Goal: Transaction & Acquisition: Purchase product/service

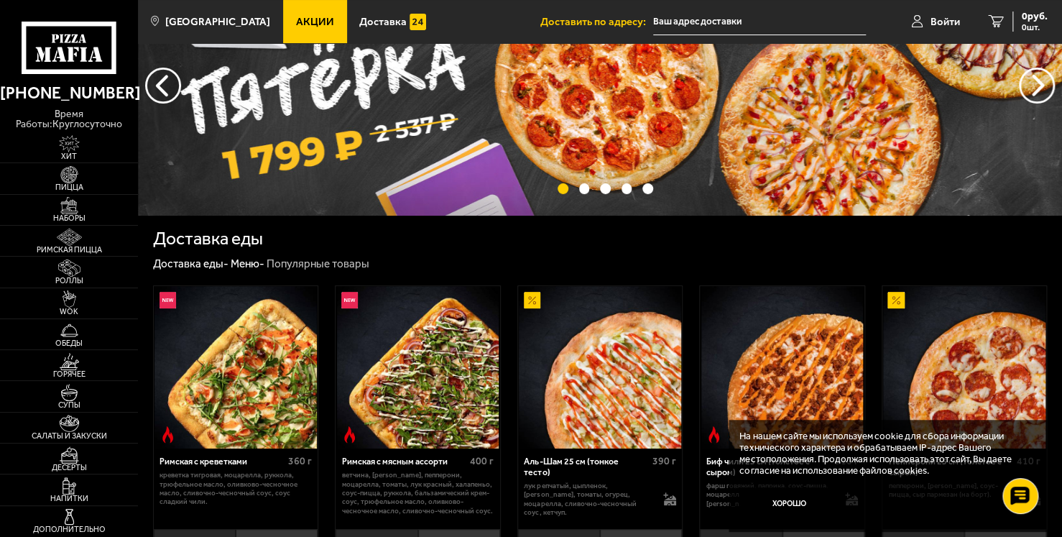
scroll to position [89, 0]
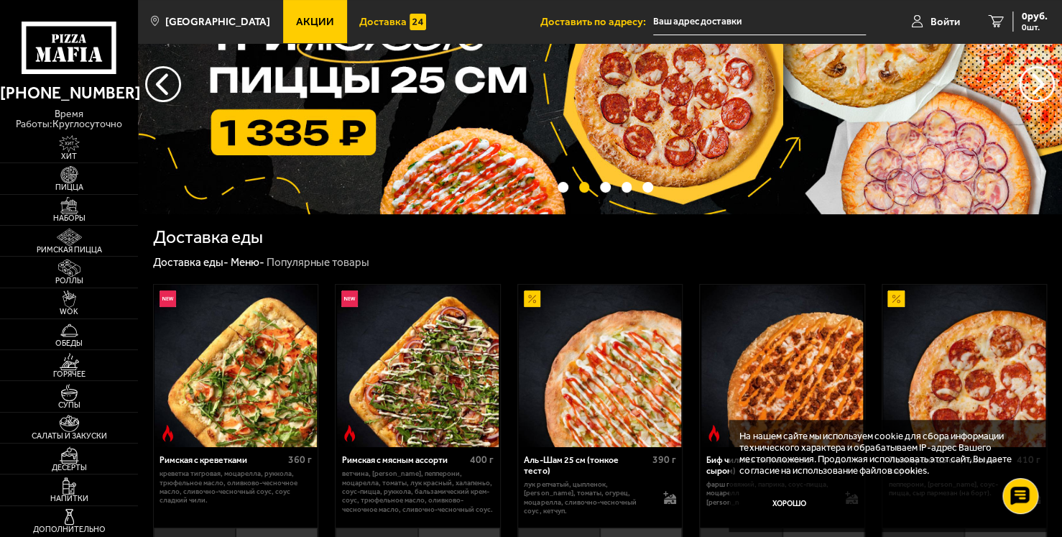
click at [359, 17] on span "Доставка" at bounding box center [382, 22] width 47 height 11
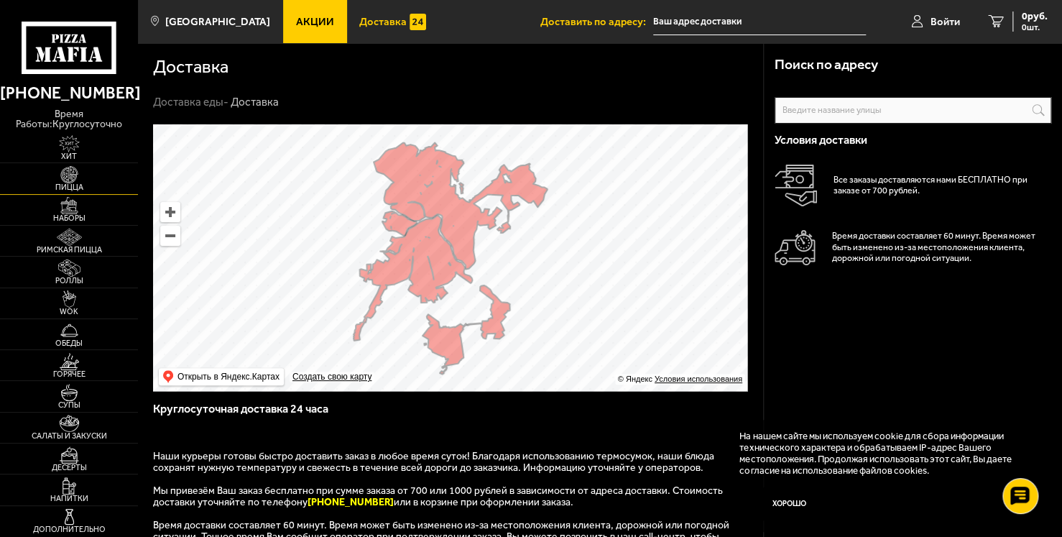
click at [64, 175] on img at bounding box center [69, 174] width 42 height 17
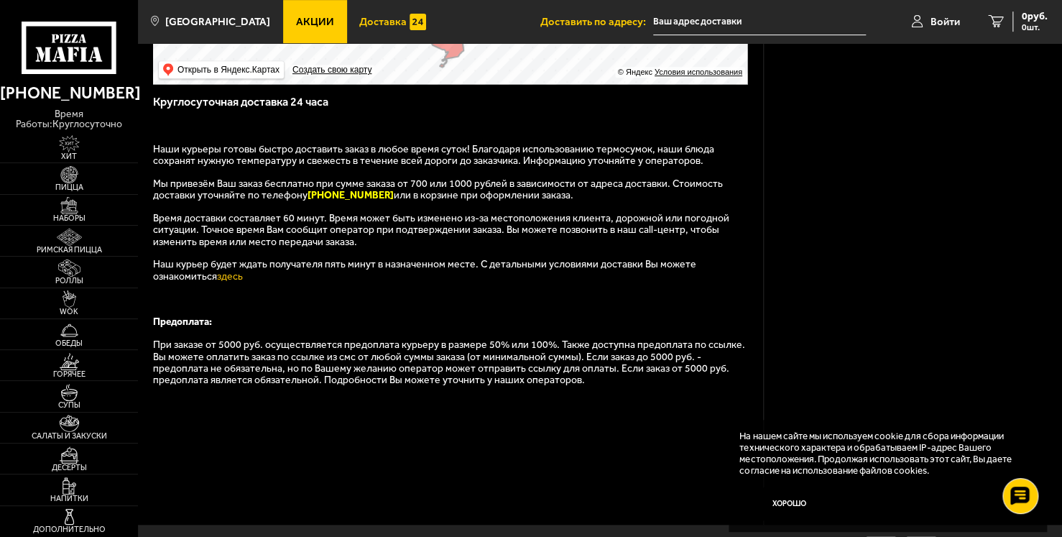
scroll to position [307, 0]
click at [77, 168] on img at bounding box center [69, 174] width 42 height 17
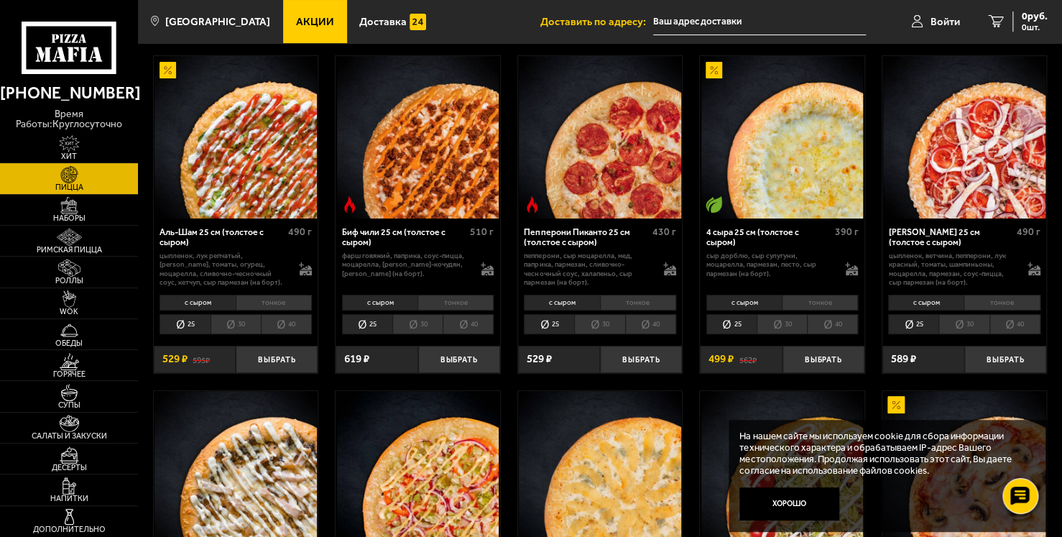
scroll to position [60, 0]
click at [771, 494] on button "Хорошо" at bounding box center [789, 503] width 100 height 33
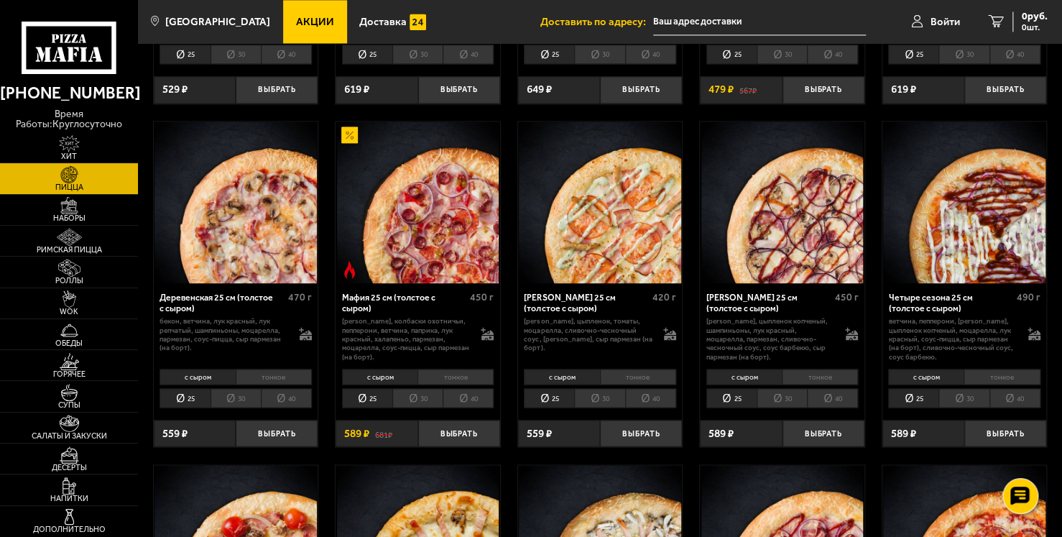
scroll to position [1028, 0]
click at [80, 144] on img at bounding box center [69, 143] width 42 height 17
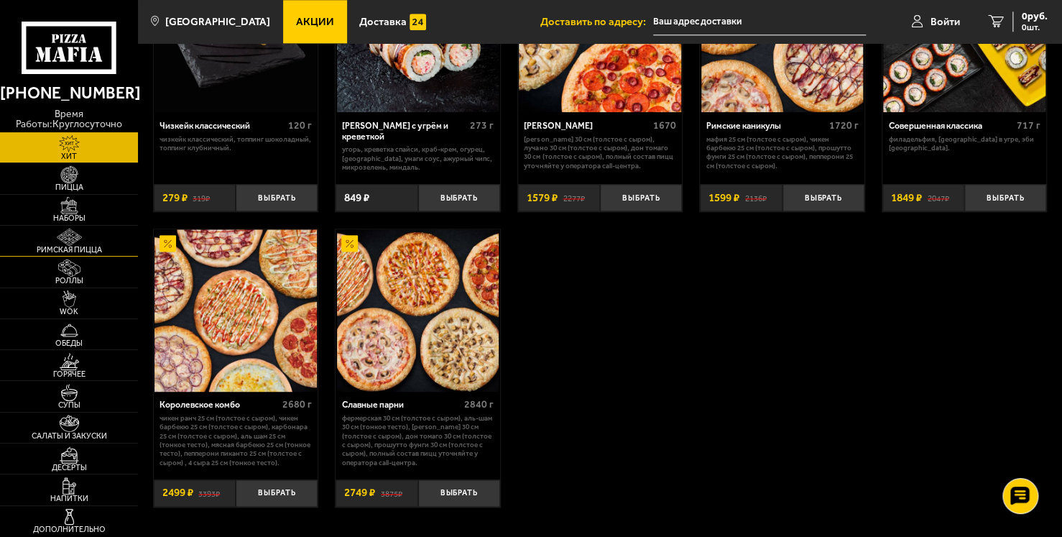
scroll to position [763, 0]
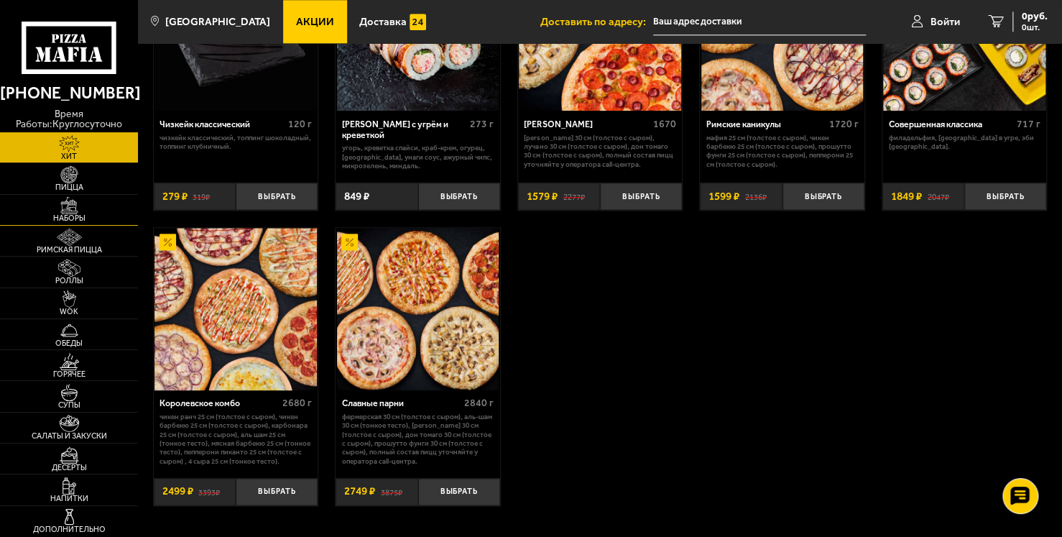
click at [60, 208] on img at bounding box center [69, 205] width 42 height 17
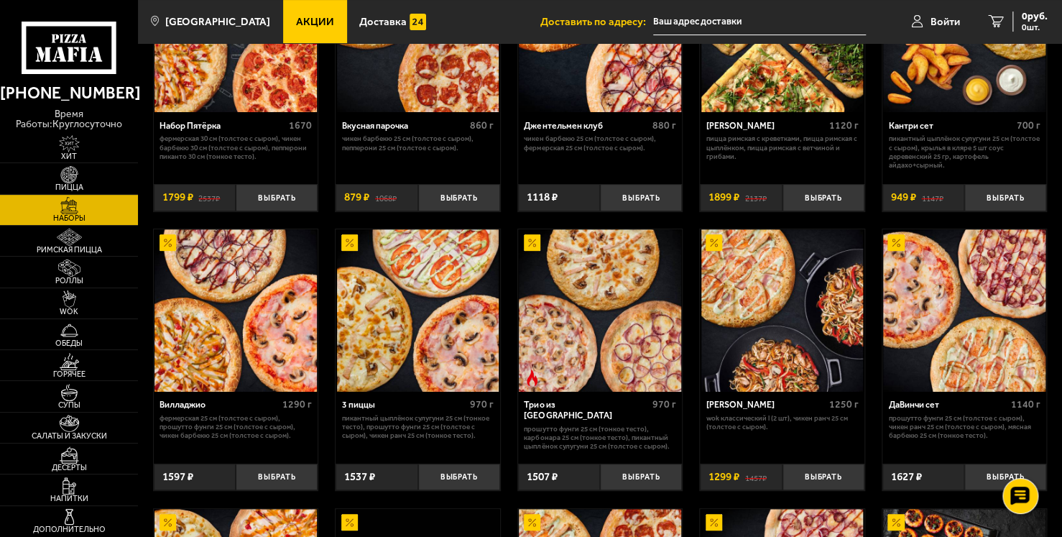
scroll to position [161, 0]
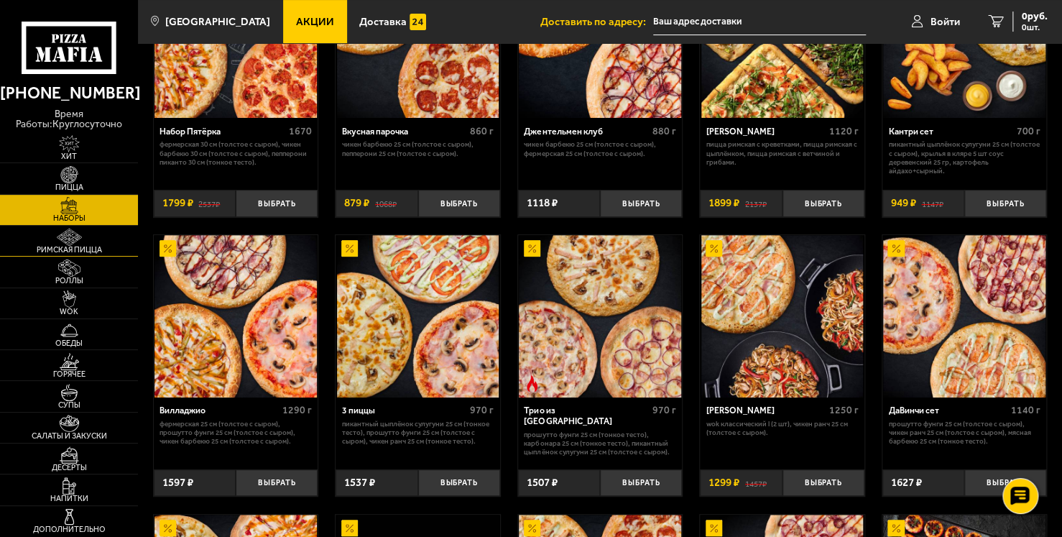
click at [69, 230] on img at bounding box center [69, 236] width 42 height 17
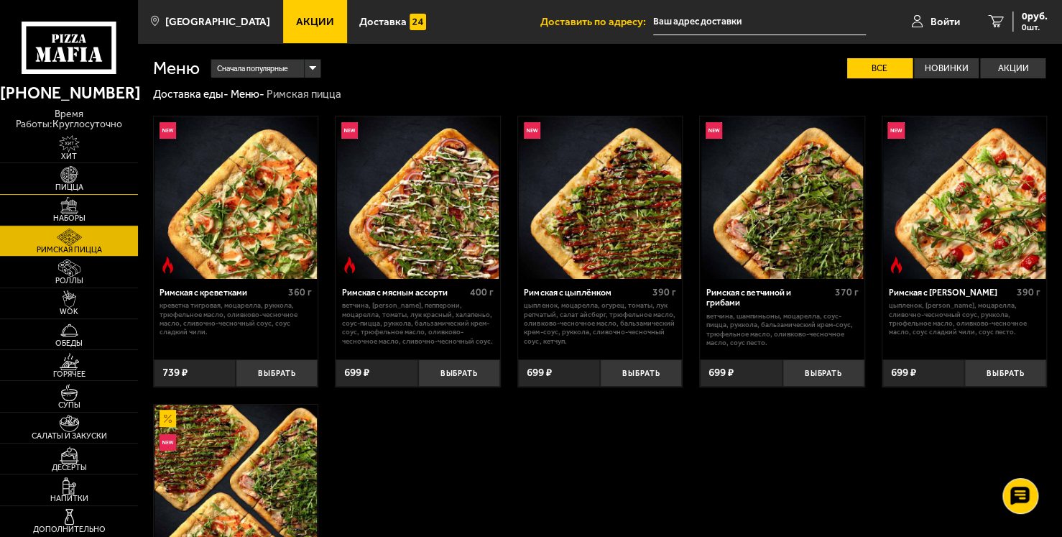
click at [52, 189] on span "Пицца" at bounding box center [69, 187] width 138 height 8
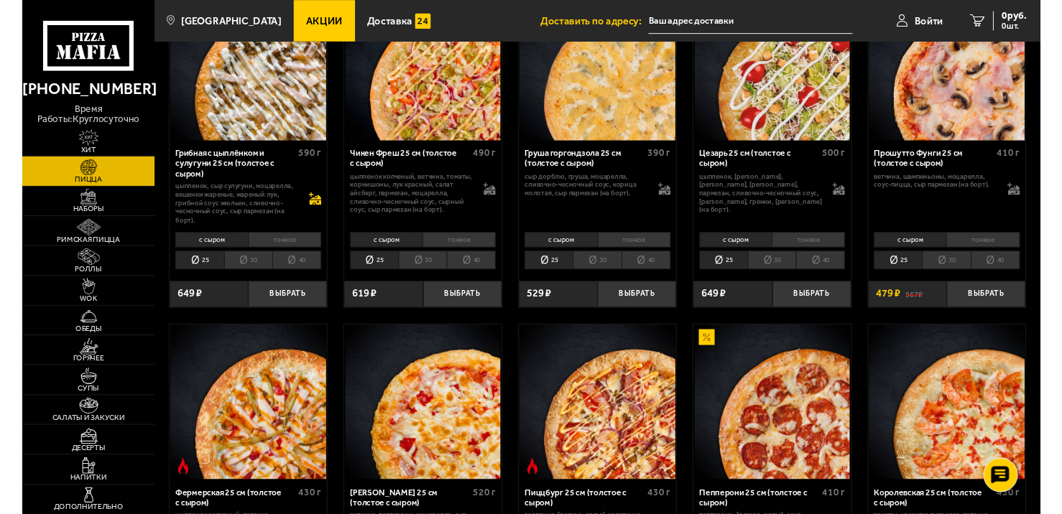
scroll to position [464, 0]
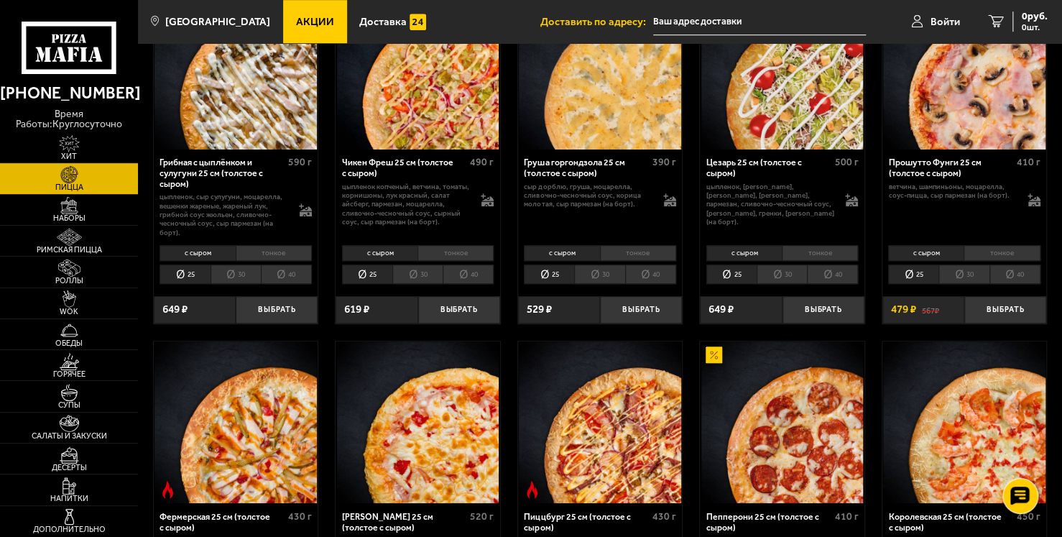
drag, startPoint x: 628, startPoint y: 4, endPoint x: 694, endPoint y: 190, distance: 197.8
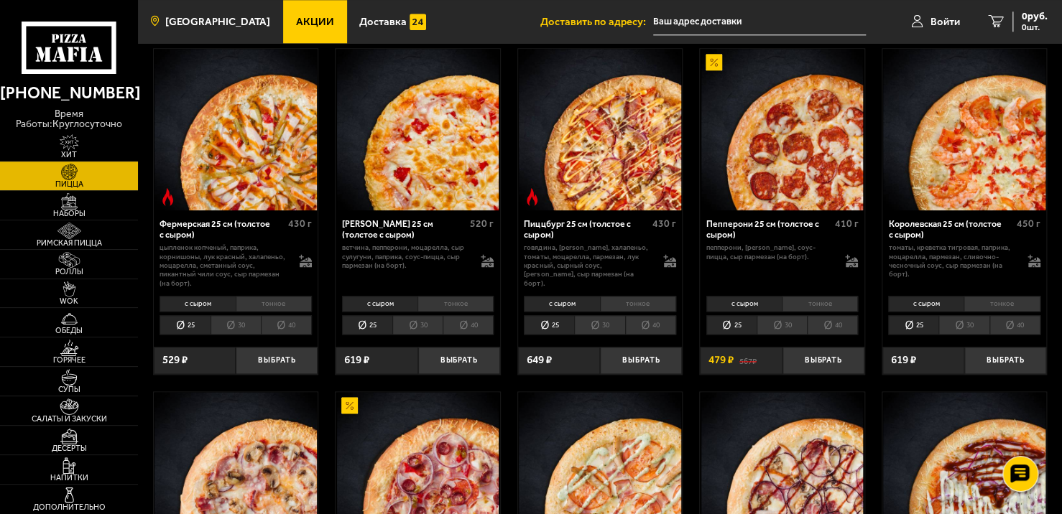
scroll to position [1421, 0]
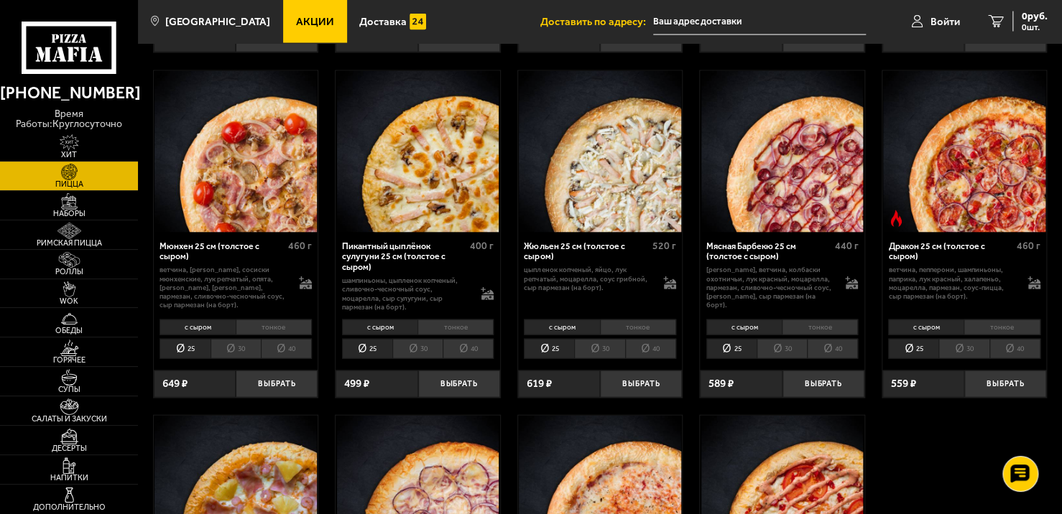
click at [395, 322] on li "с сыром" at bounding box center [379, 328] width 75 height 16
click at [394, 330] on li "с сыром" at bounding box center [379, 328] width 75 height 16
click at [422, 327] on li "тонкое" at bounding box center [455, 328] width 76 height 16
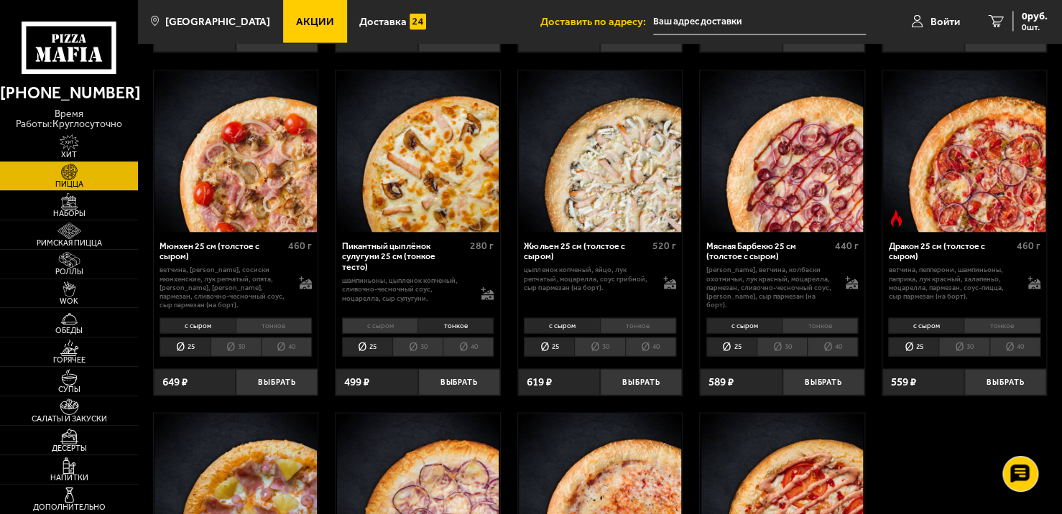
click at [381, 331] on li "с сыром" at bounding box center [379, 326] width 75 height 16
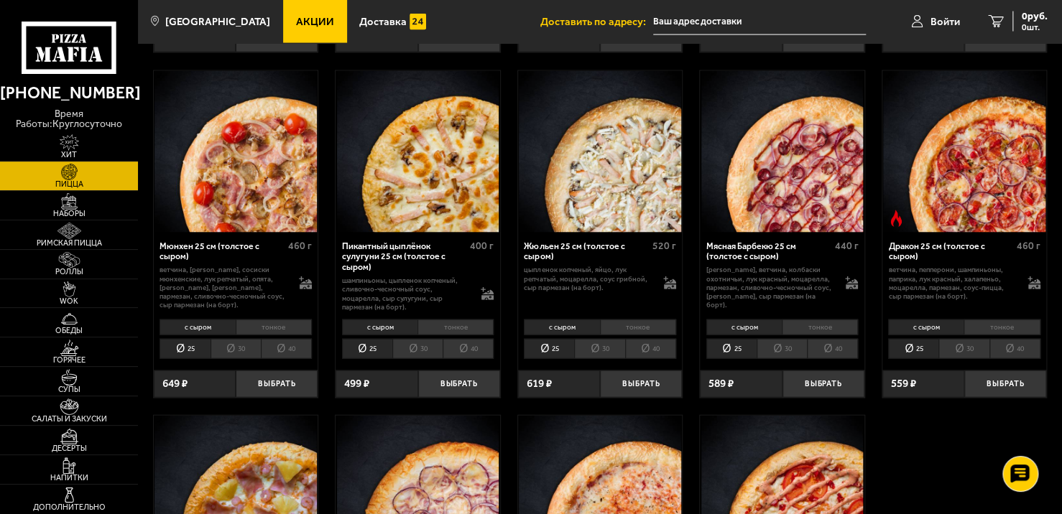
click at [436, 328] on li "тонкое" at bounding box center [455, 328] width 76 height 16
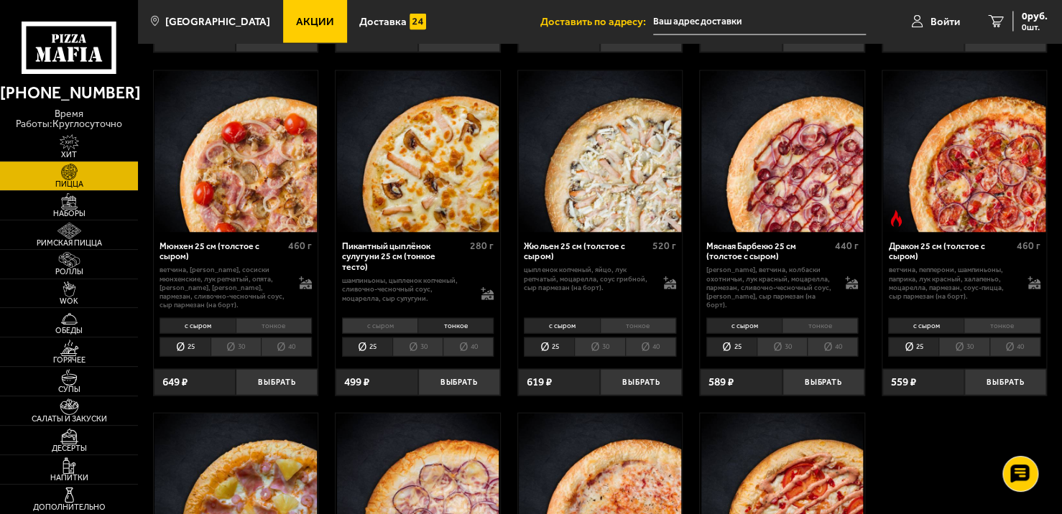
click at [372, 326] on li "с сыром" at bounding box center [379, 326] width 75 height 16
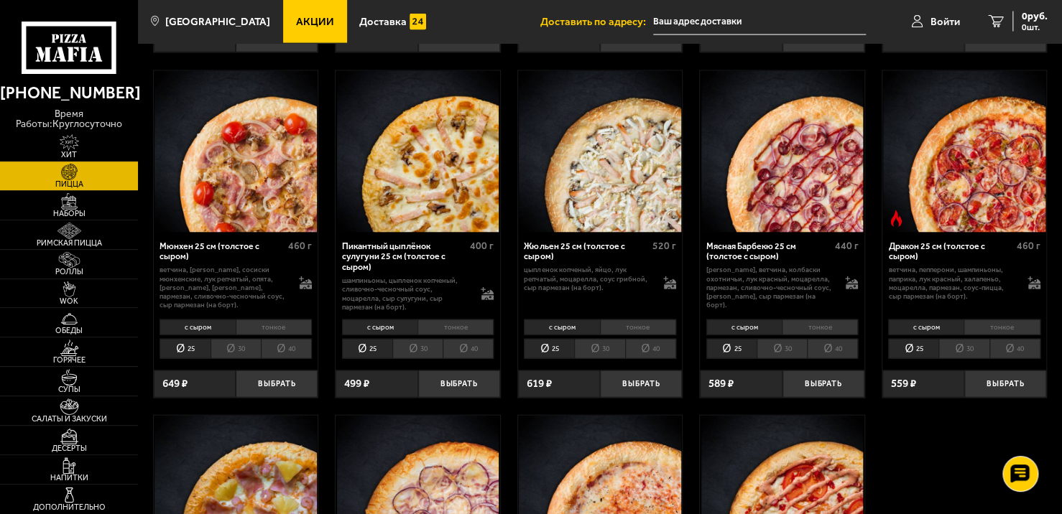
click at [409, 348] on li "30" at bounding box center [417, 348] width 50 height 19
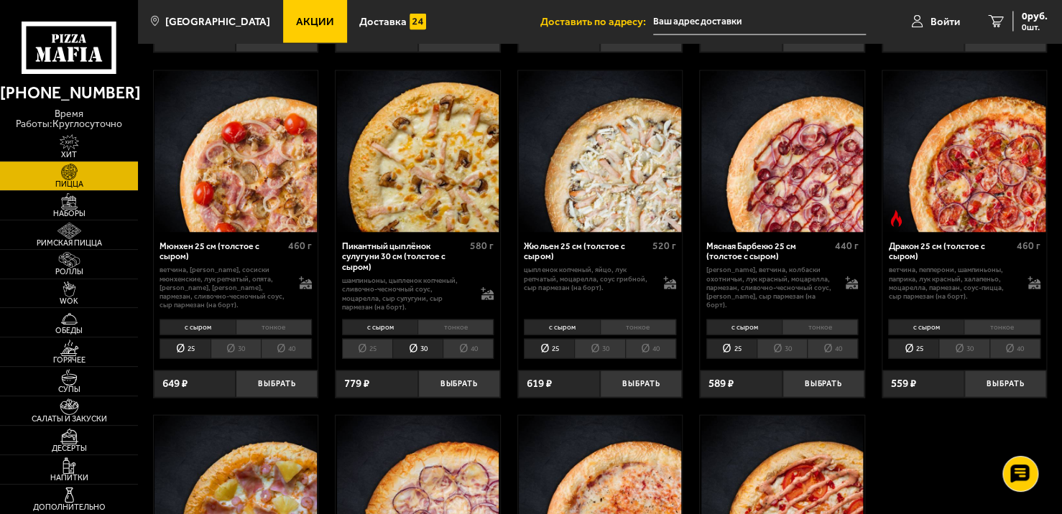
click at [476, 349] on li "40" at bounding box center [467, 348] width 51 height 19
click at [355, 347] on li "25" at bounding box center [367, 348] width 50 height 19
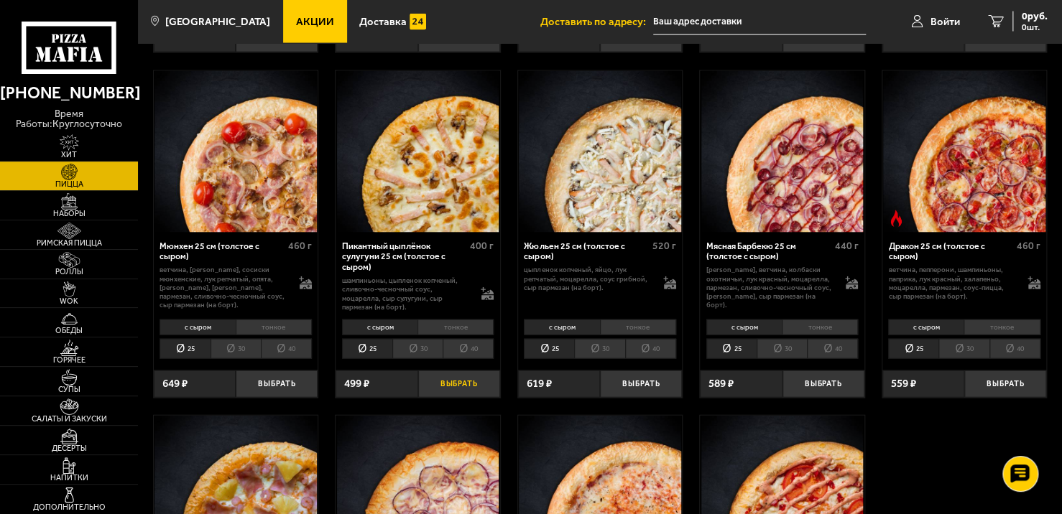
click at [453, 391] on button "Выбрать" at bounding box center [459, 384] width 82 height 27
click at [419, 348] on li "30" at bounding box center [417, 348] width 50 height 19
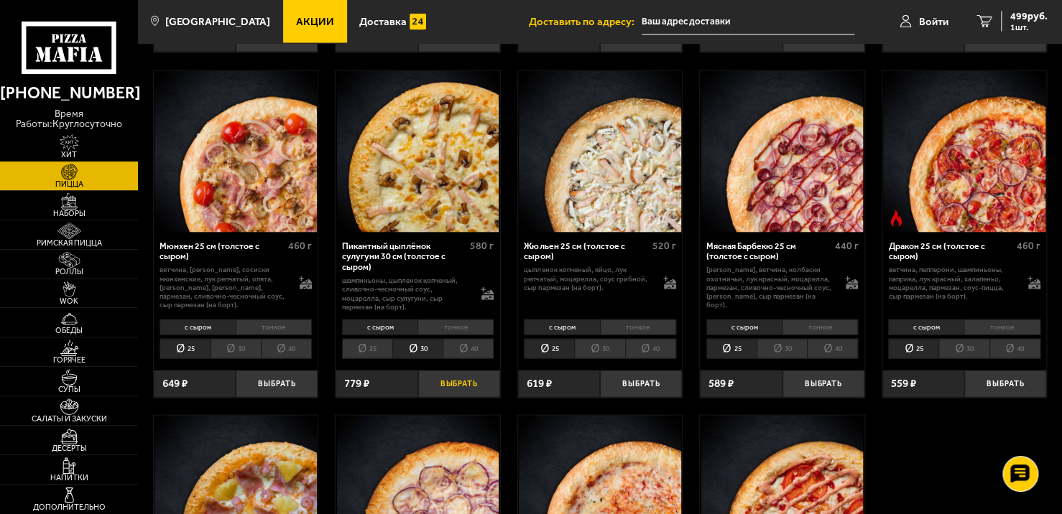
click at [455, 382] on button "Выбрать" at bounding box center [459, 384] width 82 height 27
click at [65, 271] on span "Роллы" at bounding box center [69, 272] width 138 height 8
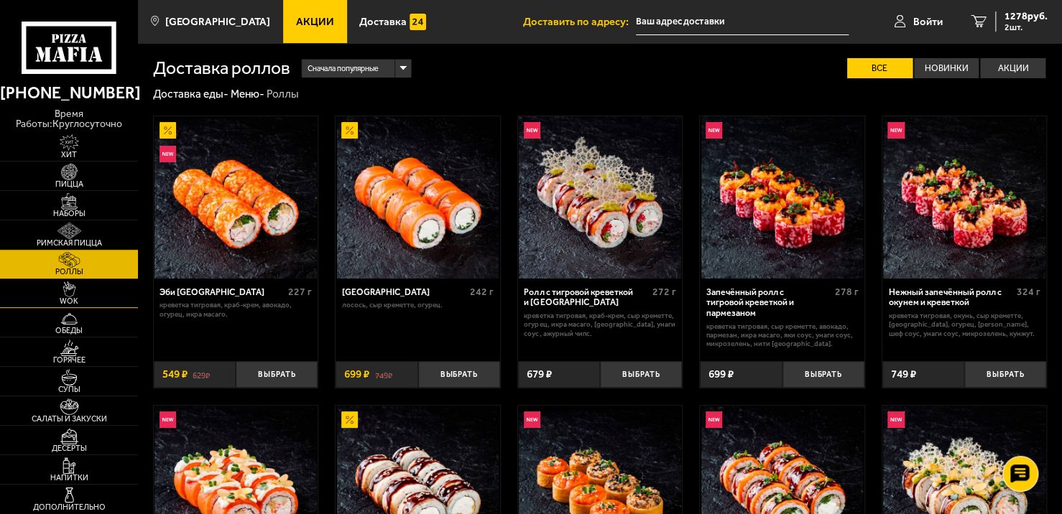
click at [70, 293] on img at bounding box center [69, 290] width 42 height 17
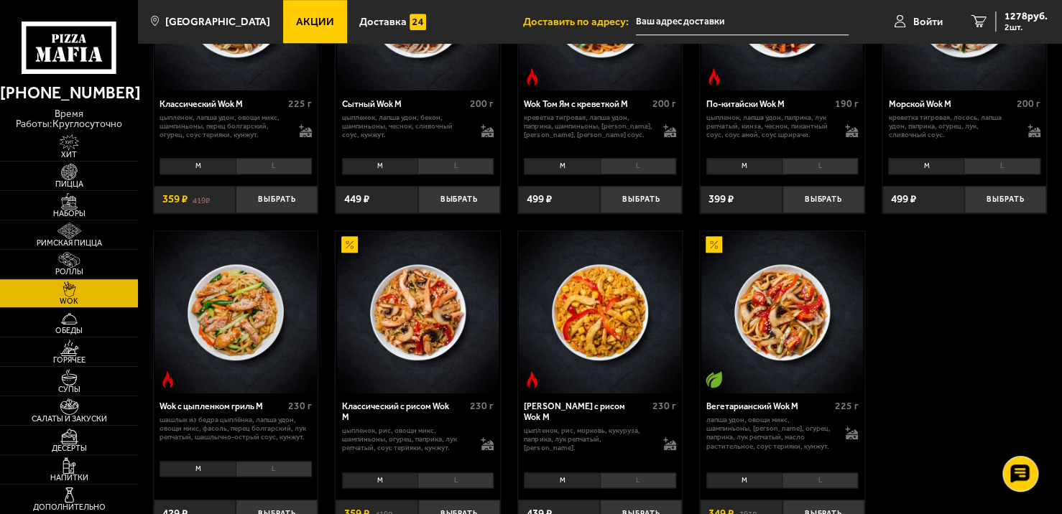
scroll to position [491, 0]
click at [71, 352] on img at bounding box center [69, 348] width 42 height 17
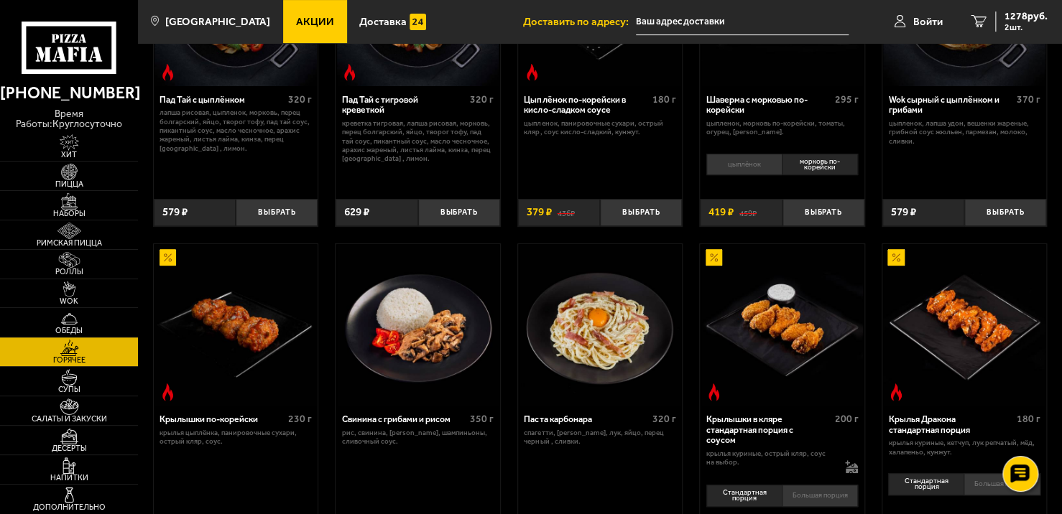
scroll to position [195, 0]
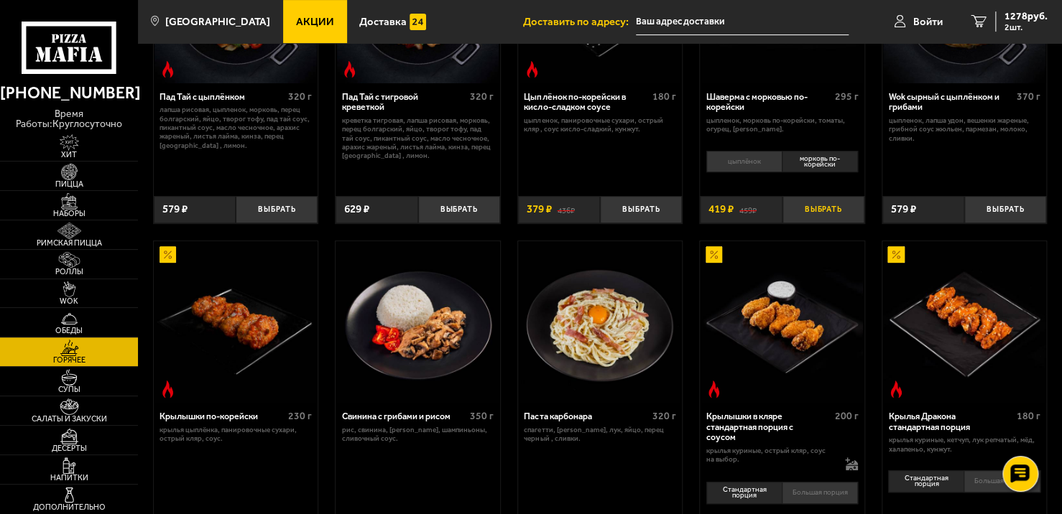
click at [819, 205] on button "Выбрать" at bounding box center [823, 209] width 82 height 27
click at [852, 213] on button "+" at bounding box center [850, 209] width 27 height 27
click at [765, 154] on li "цыплёнок" at bounding box center [743, 162] width 75 height 22
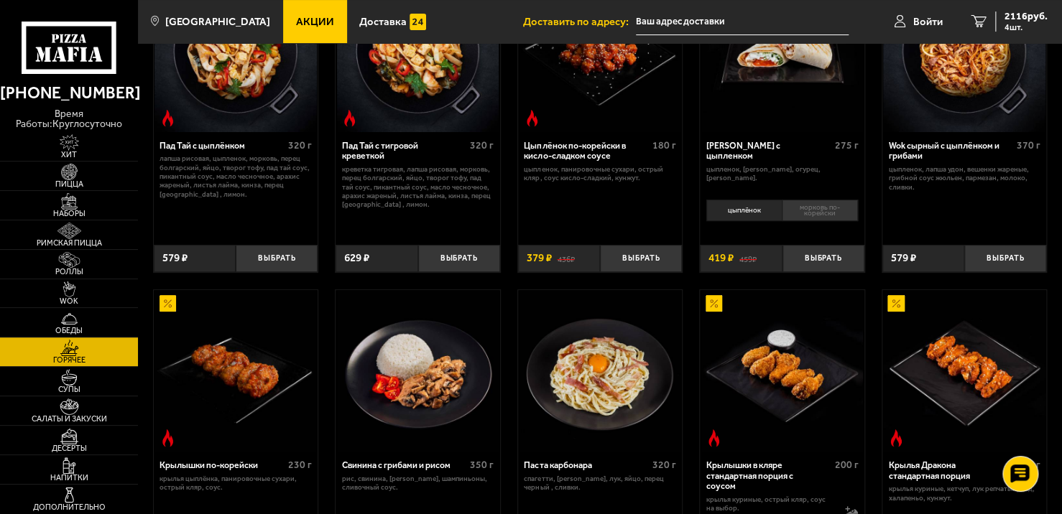
scroll to position [147, 0]
click at [799, 228] on div "цыплёнок морковь по-корейски 0" at bounding box center [782, 216] width 164 height 41
click at [807, 215] on li "морковь по-корейски" at bounding box center [819, 211] width 76 height 22
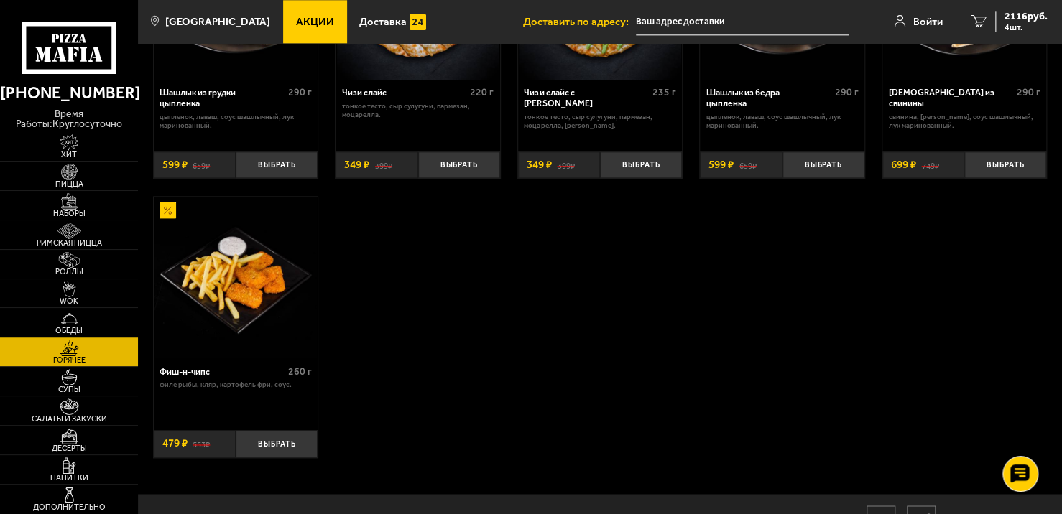
scroll to position [839, 0]
click at [88, 392] on span "Супы" at bounding box center [69, 390] width 138 height 8
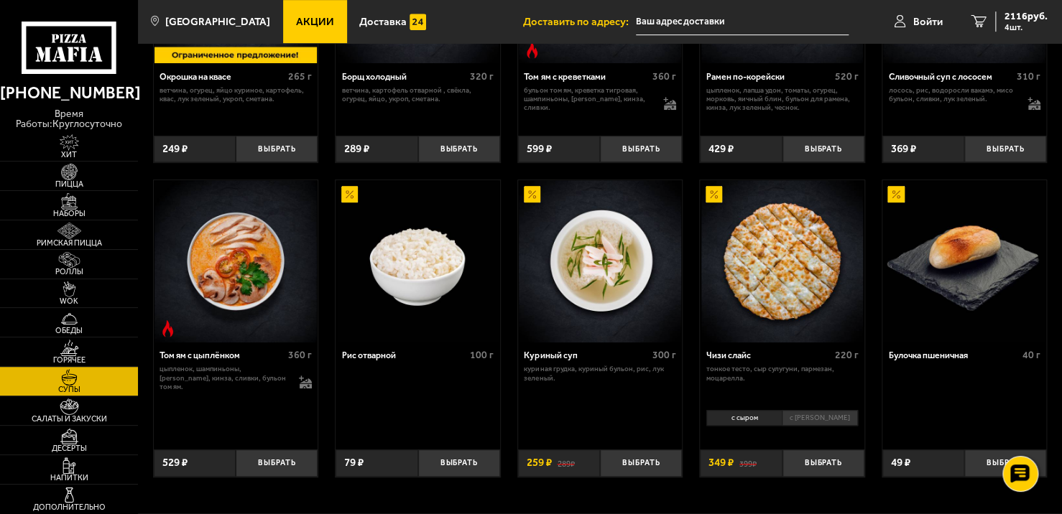
scroll to position [434, 0]
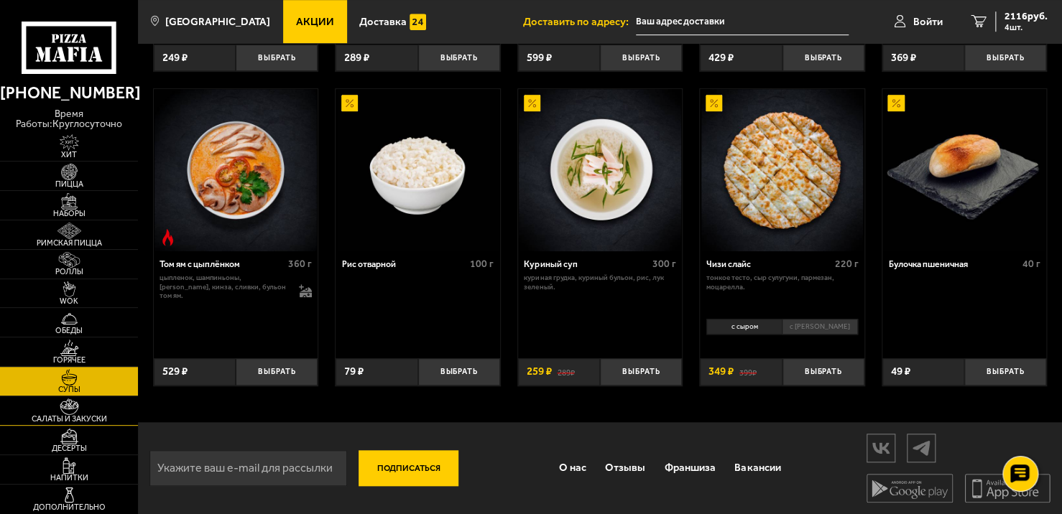
click at [54, 424] on link "Салаты и закуски" at bounding box center [69, 410] width 138 height 29
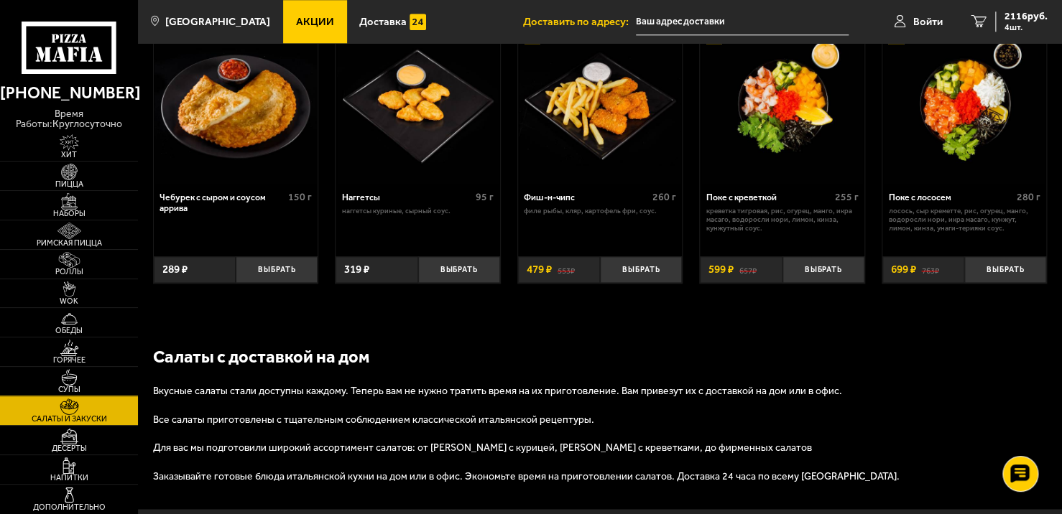
scroll to position [729, 0]
click at [60, 445] on span "Десерты" at bounding box center [69, 449] width 138 height 8
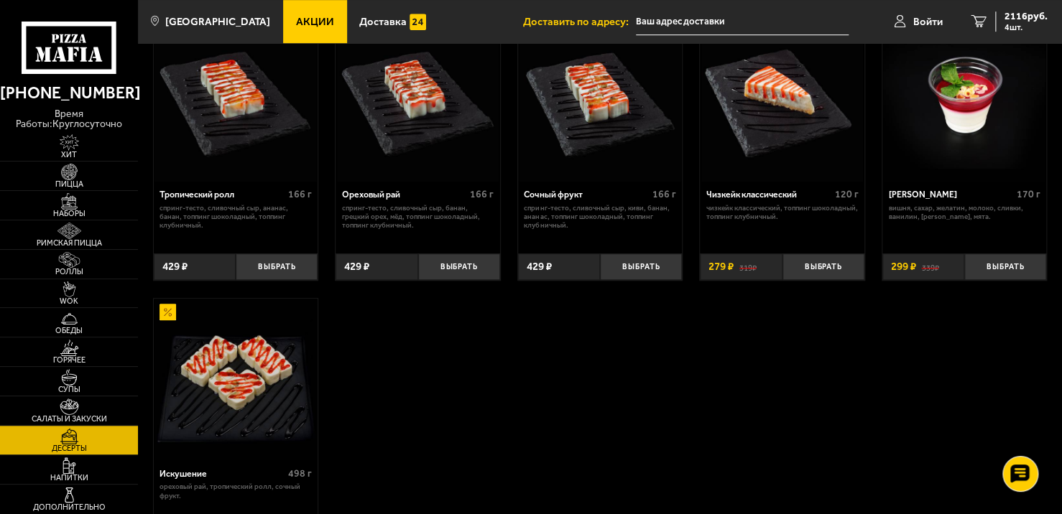
scroll to position [379, 0]
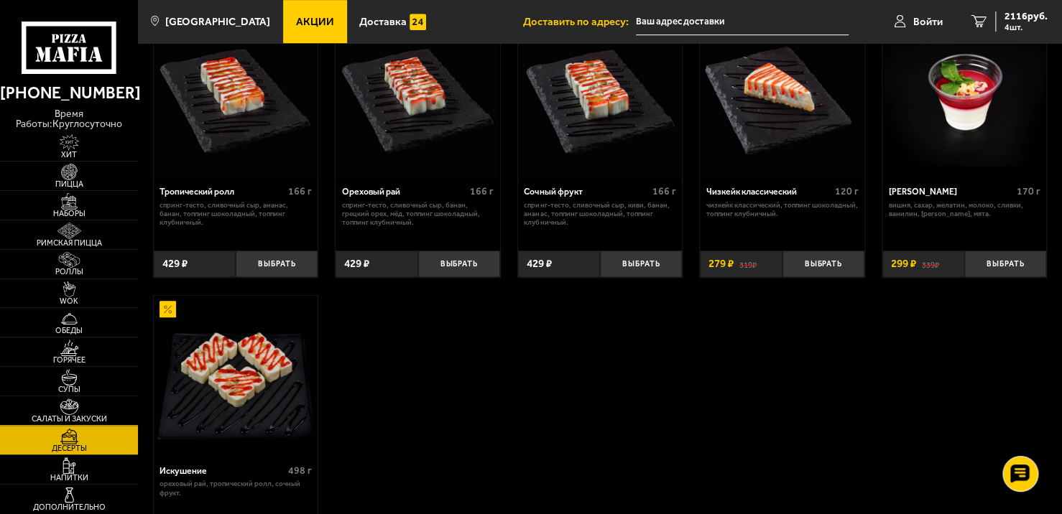
click at [93, 403] on link "Салаты и закуски" at bounding box center [69, 410] width 138 height 29
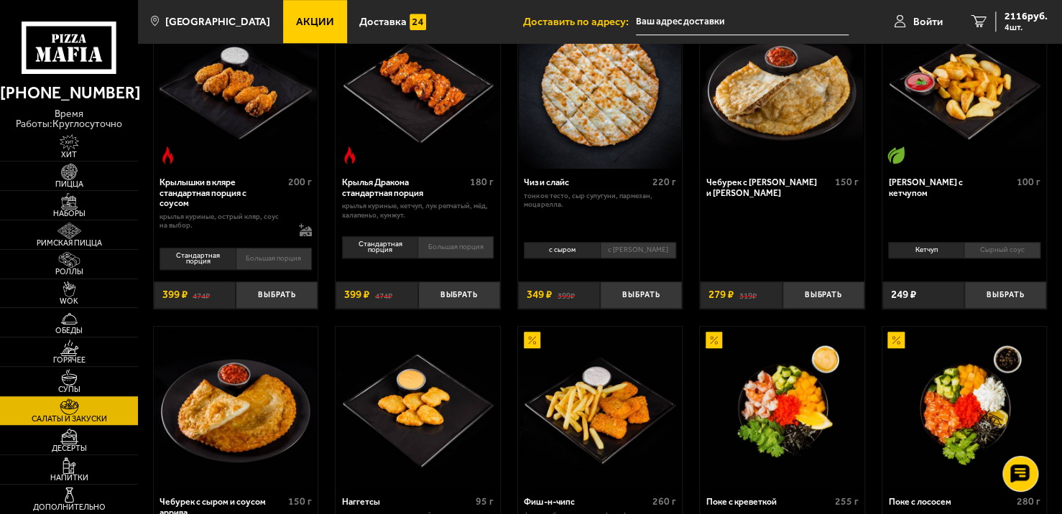
scroll to position [425, 0]
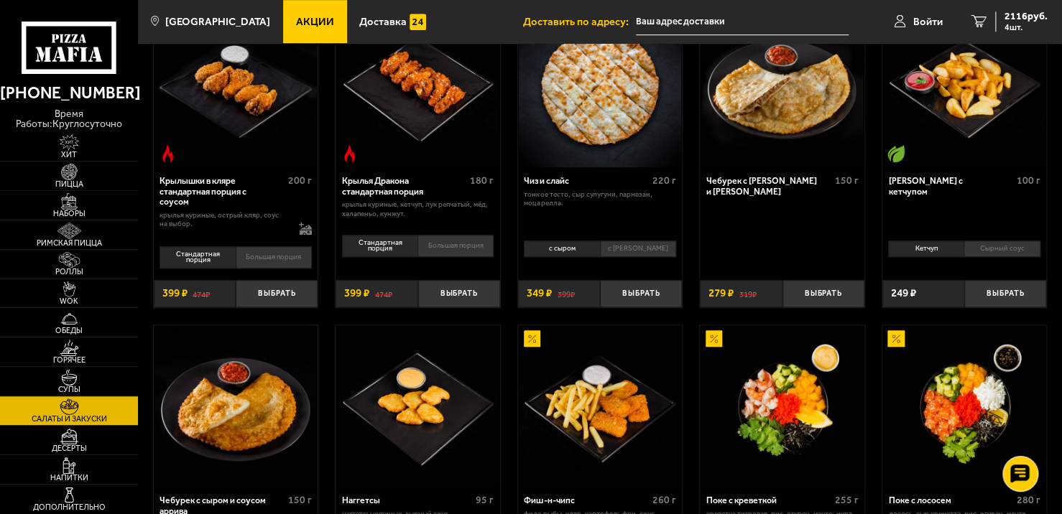
click at [984, 248] on li "Сырный соус" at bounding box center [1001, 249] width 76 height 16
click at [943, 253] on li "Кетчуп" at bounding box center [925, 249] width 75 height 16
click at [993, 251] on li "Сырный соус" at bounding box center [1001, 249] width 76 height 16
click at [998, 290] on button "Выбрать" at bounding box center [1005, 293] width 82 height 27
click at [1028, 15] on span "2365 руб." at bounding box center [1025, 16] width 43 height 10
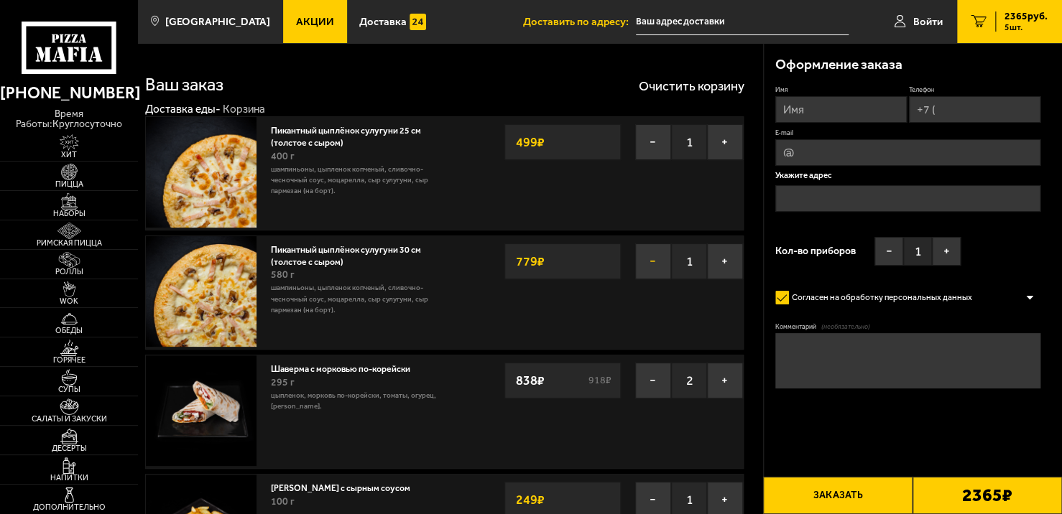
click at [653, 265] on button "−" at bounding box center [653, 261] width 36 height 36
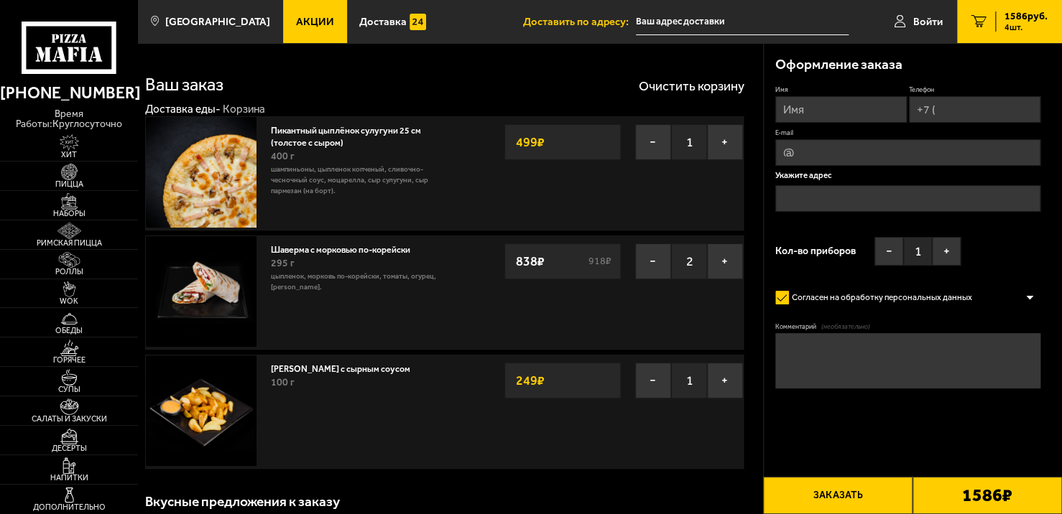
click at [812, 110] on input "Имя" at bounding box center [840, 109] width 131 height 27
type input "Вероника"
click at [955, 106] on input "Телефон" at bounding box center [974, 109] width 131 height 27
type input "[PHONE_NUMBER]"
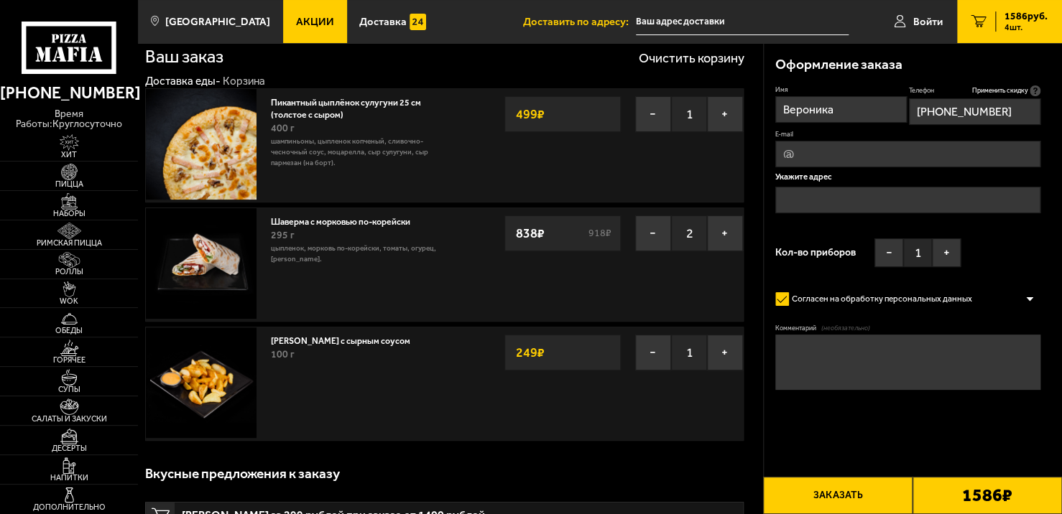
scroll to position [32, 0]
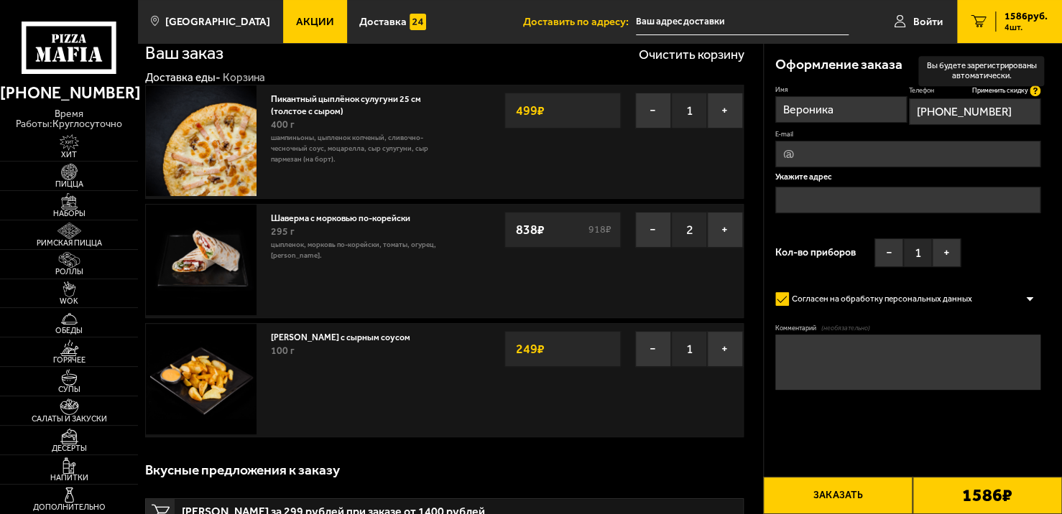
click at [1034, 88] on icon at bounding box center [1034, 90] width 11 height 11
click at [1034, 98] on input "[PHONE_NUMBER]" at bounding box center [974, 111] width 131 height 27
click at [1005, 65] on p "Вы будете зарегистрированы автоматически." at bounding box center [980, 71] width 111 height 20
click at [1005, 98] on input "[PHONE_NUMBER]" at bounding box center [974, 111] width 131 height 27
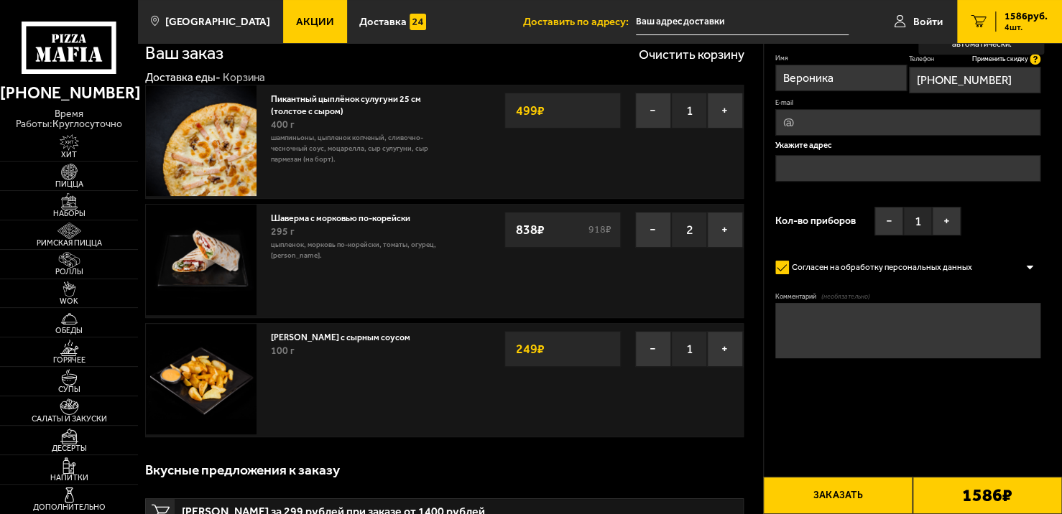
scroll to position [0, 0]
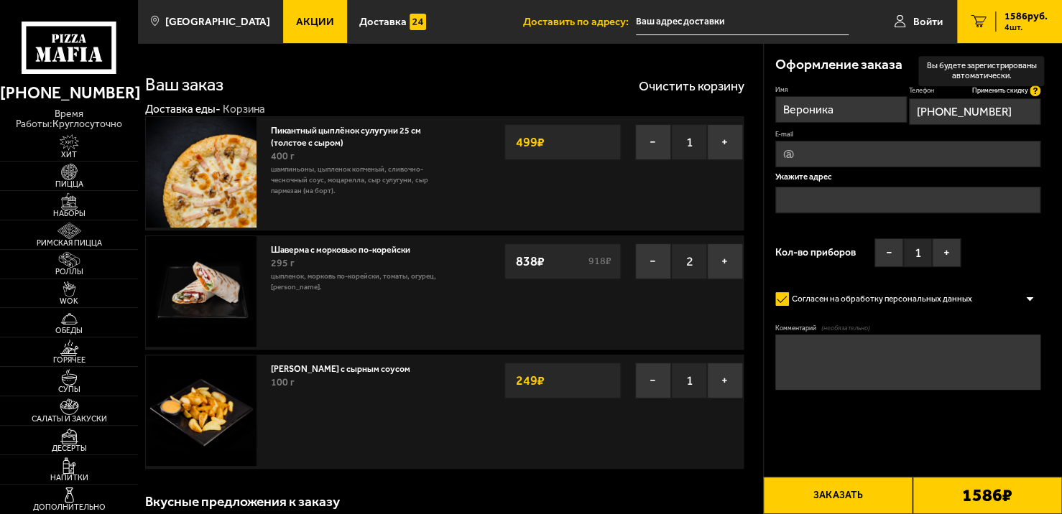
click at [1032, 90] on icon at bounding box center [1034, 90] width 11 height 11
click at [1032, 98] on input "[PHONE_NUMBER]" at bounding box center [974, 111] width 131 height 27
click at [1032, 90] on icon at bounding box center [1034, 90] width 11 height 11
click at [1032, 98] on input "[PHONE_NUMBER]" at bounding box center [974, 111] width 131 height 27
click at [1017, 86] on span "Применить скидку" at bounding box center [999, 90] width 56 height 9
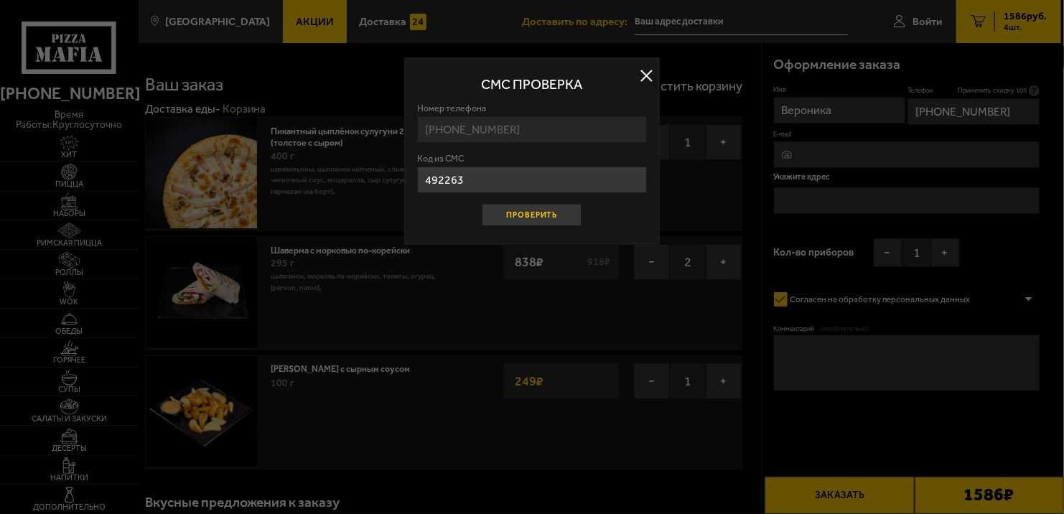
type input "492263"
click at [497, 216] on button "Проверить" at bounding box center [533, 215] width 100 height 22
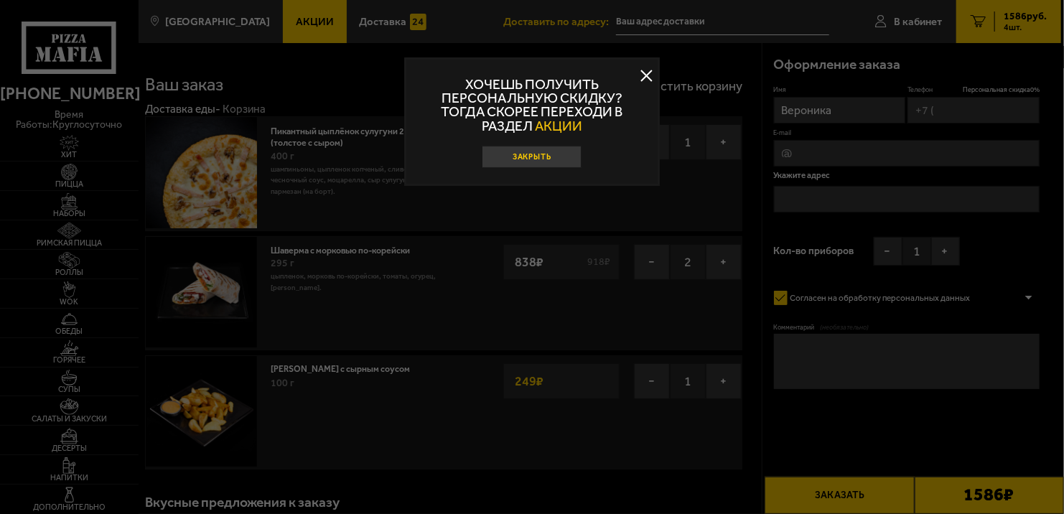
click at [547, 154] on button "Закрыть" at bounding box center [533, 157] width 100 height 22
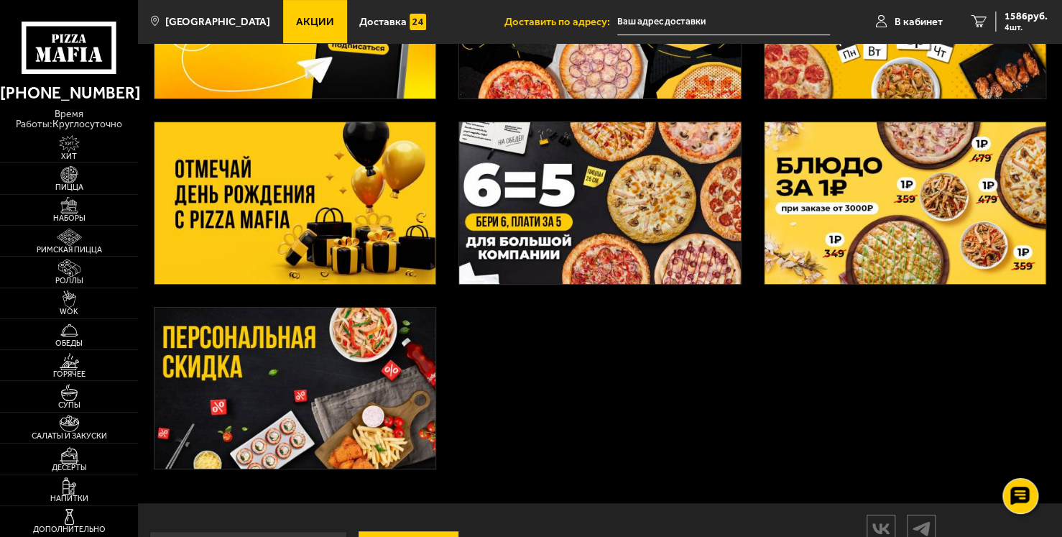
scroll to position [178, 0]
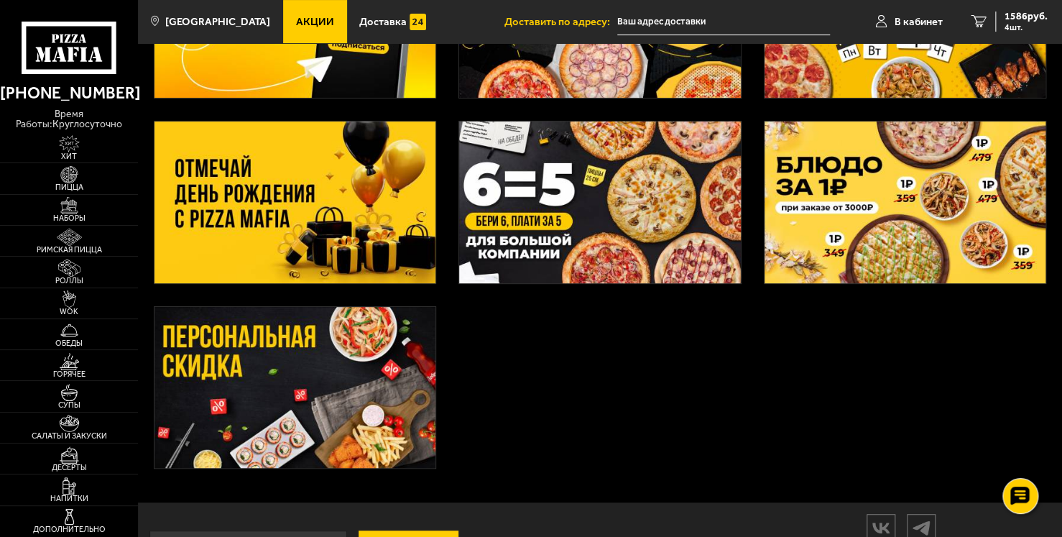
click at [259, 402] on img at bounding box center [295, 388] width 282 height 162
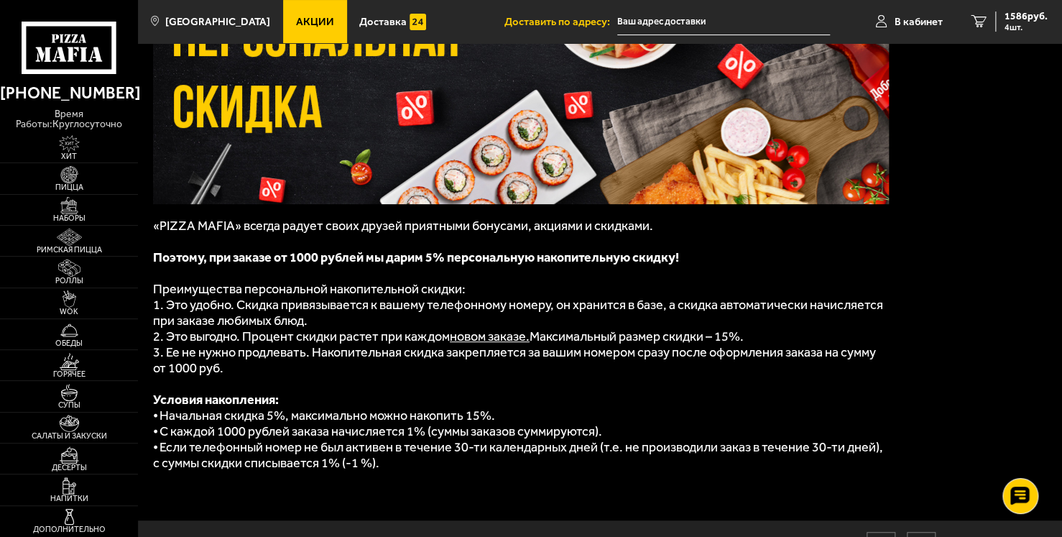
scroll to position [122, 0]
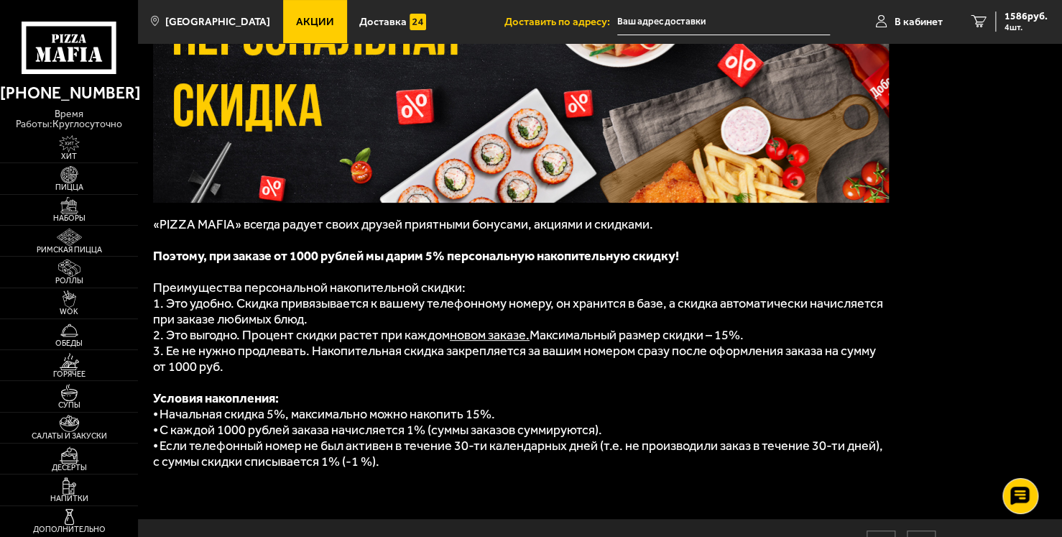
click at [292, 29] on link "Акции" at bounding box center [314, 21] width 63 height 43
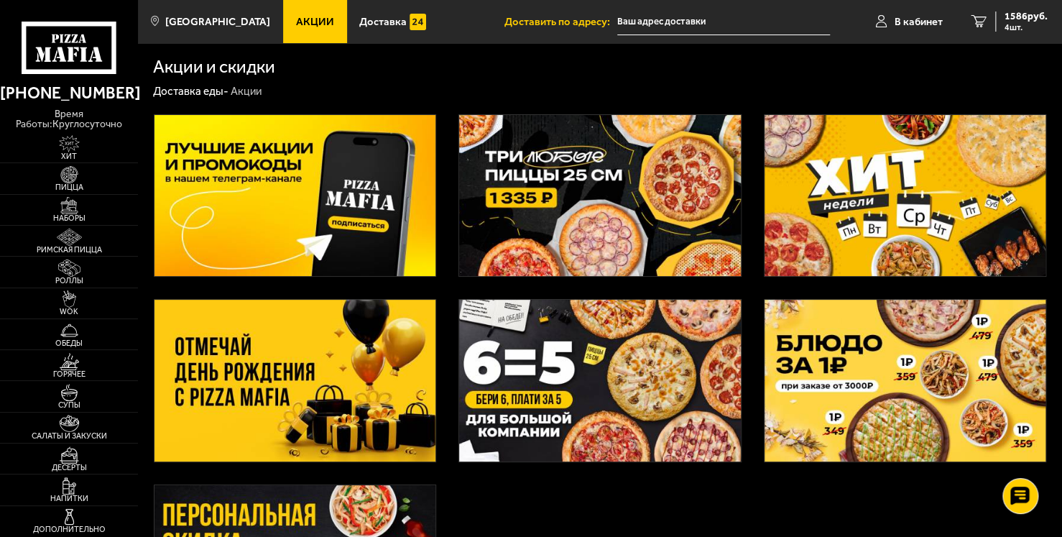
click at [242, 192] on img at bounding box center [295, 196] width 282 height 162
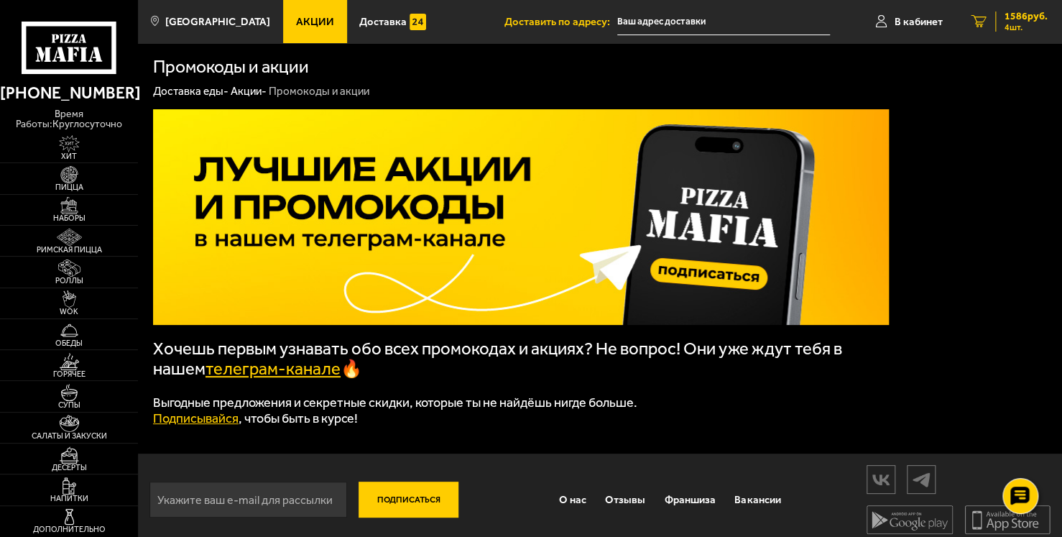
click at [995, 11] on div "1586 руб. 4 шт." at bounding box center [1021, 21] width 52 height 20
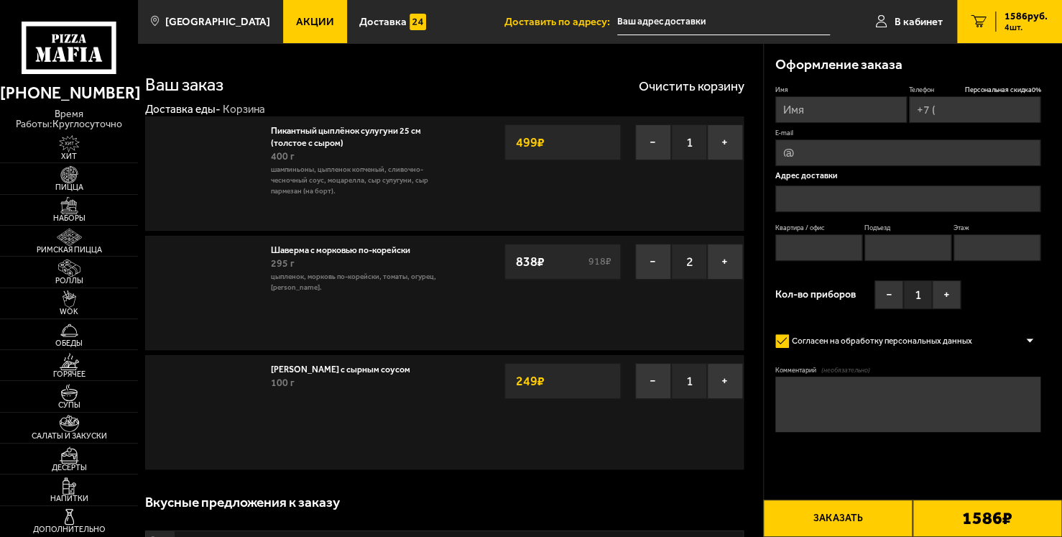
type input "[PHONE_NUMBER]"
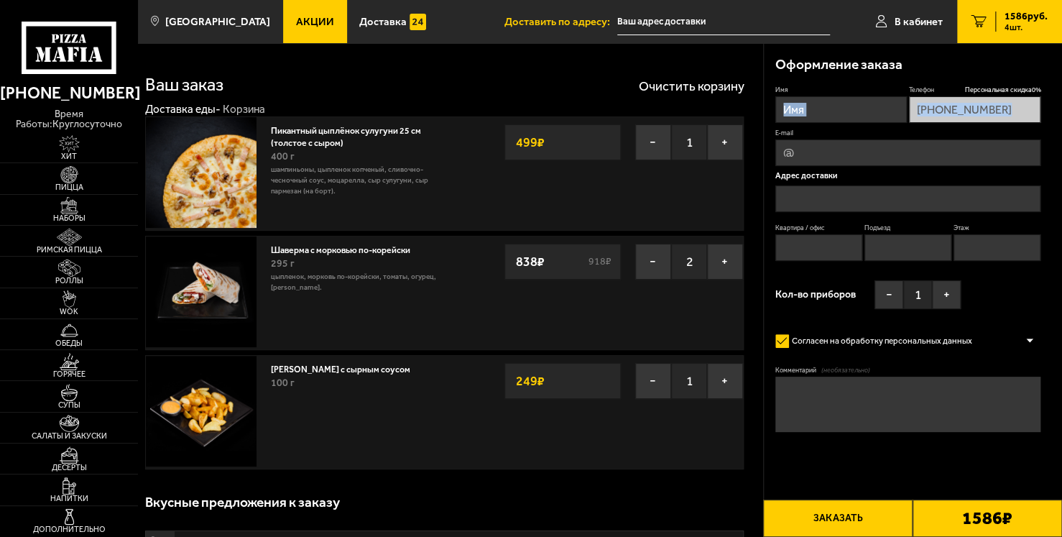
drag, startPoint x: 806, startPoint y: 126, endPoint x: 811, endPoint y: 116, distance: 11.9
click at [811, 116] on div "Имя Телефон Персональная скидка 0 % +7 (931) 967-51-24 E-mail Адрес доставки Кв…" at bounding box center [908, 200] width 266 height 231
click at [811, 116] on input "Имя" at bounding box center [840, 109] width 131 height 27
click at [818, 109] on input "Имя" at bounding box center [840, 109] width 131 height 27
type input "Вероника"
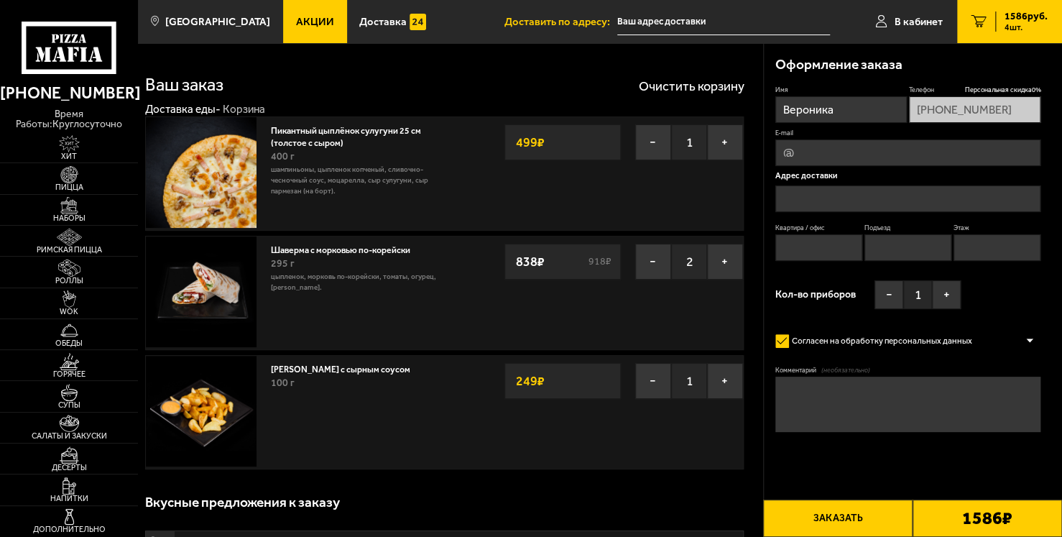
click at [878, 167] on div "Имя Вероника Телефон Персональная скидка 0 % +7 (931) 967-51-24 E-mail Адрес до…" at bounding box center [908, 200] width 266 height 231
click at [882, 160] on input "E-mail" at bounding box center [908, 152] width 266 height 27
type input "veronika050297@yandex.ru"
click at [867, 198] on input "text" at bounding box center [908, 198] width 266 height 27
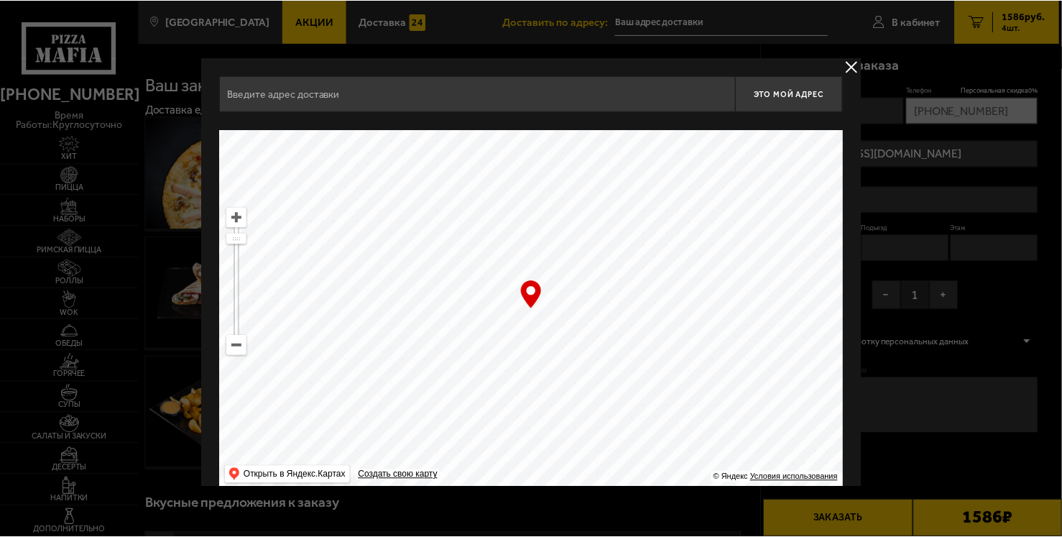
scroll to position [3, 0]
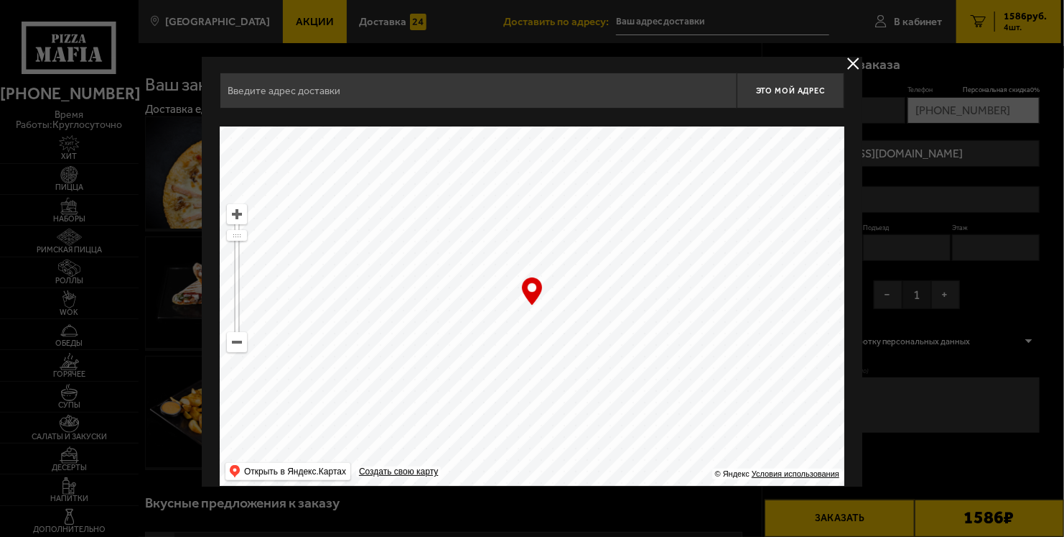
click at [301, 106] on input "text" at bounding box center [478, 91] width 517 height 36
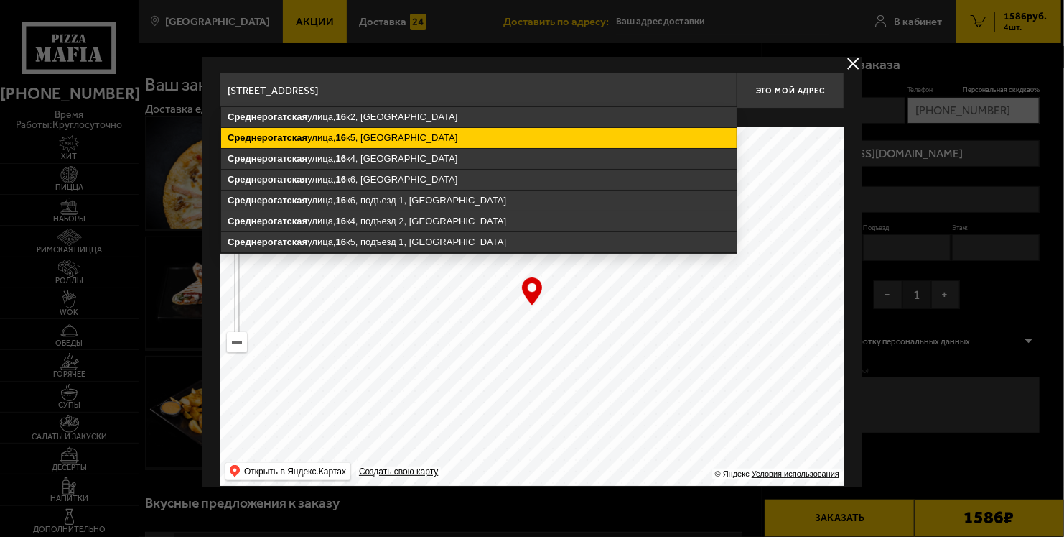
click at [339, 134] on ymaps "16" at bounding box center [341, 137] width 10 height 11
type input "Санкт-Петербург, Среднерогатская улица, 16к5"
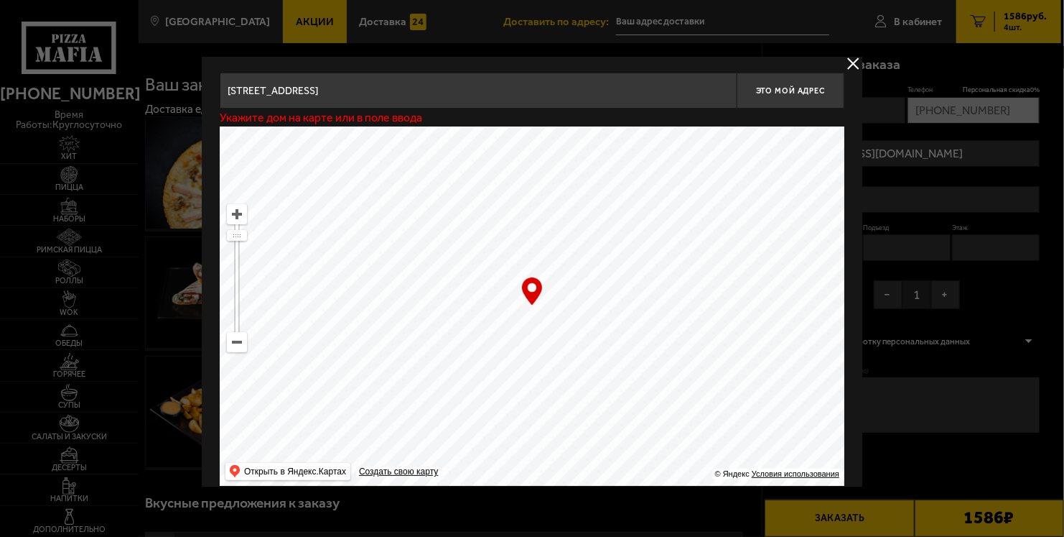
type input "Среднерогатская улица, 16к5"
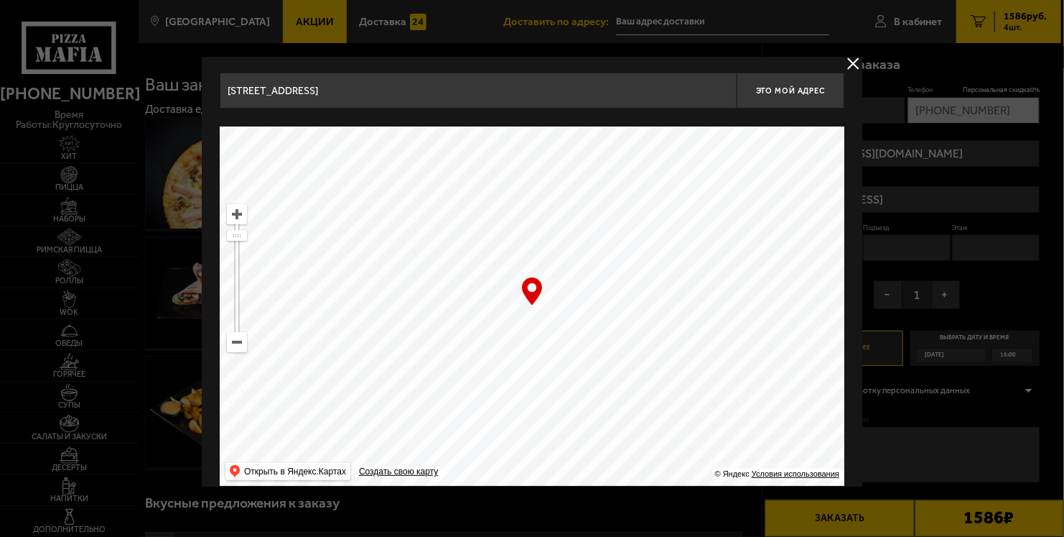
click at [473, 95] on input "Санкт-Петербург, Среднерогатская улица, 16к5" at bounding box center [478, 91] width 517 height 36
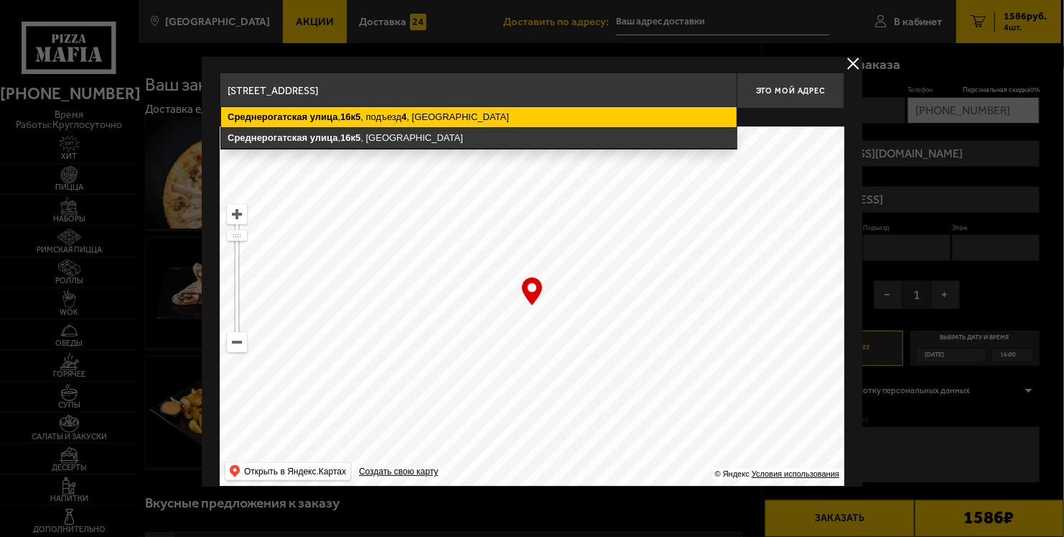
click at [633, 118] on ymaps "Среднерогатская улица , 16к5 , подъезд 4 , Санкт-Петербург" at bounding box center [479, 117] width 516 height 20
type input "Санкт-Петербург, Среднерогатская улица, 16к5, подъезд 4"
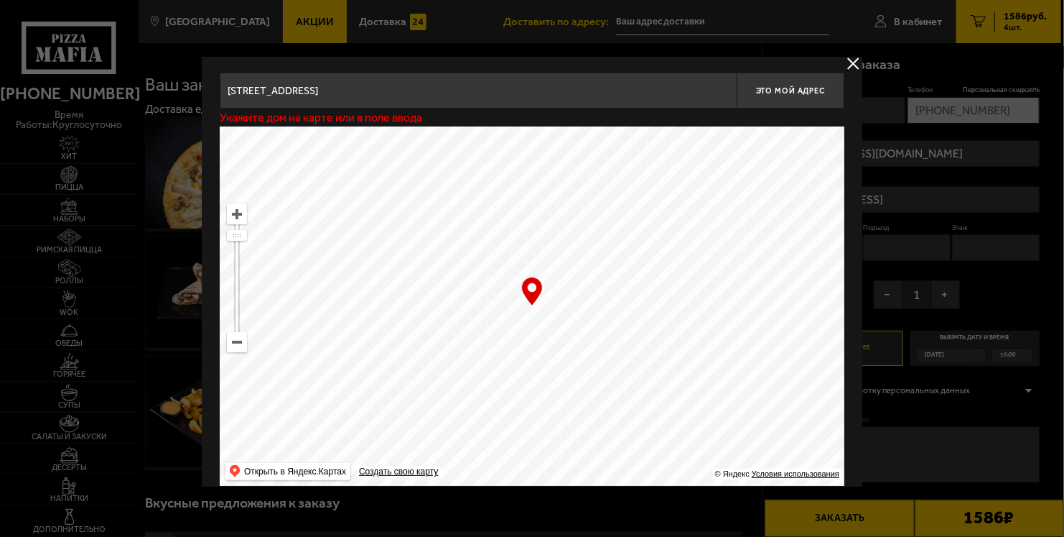
type input "Среднерогатская улица, 16к5, подъезд 4"
click at [810, 96] on button "Это мой адрес" at bounding box center [791, 91] width 108 height 36
type input "Среднерогатская улица, 16к5, подъезд 4"
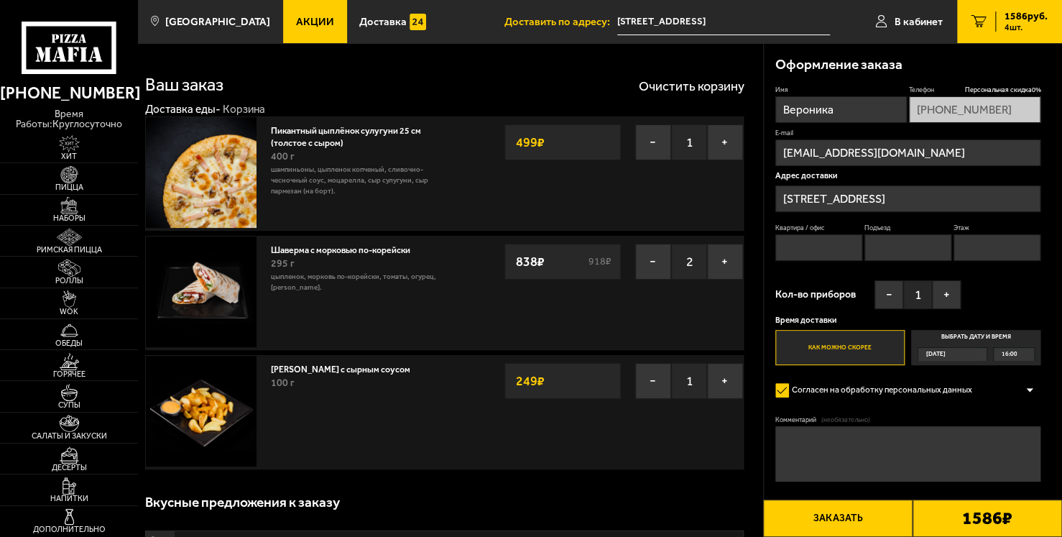
click at [829, 247] on input "Квартира / офис" at bounding box center [819, 247] width 88 height 27
type input "653"
click at [894, 253] on input "Подъезд" at bounding box center [908, 247] width 88 height 27
type input "4"
click at [1008, 204] on input "Среднерогатская улица, 16к5, подъезд 4" at bounding box center [908, 198] width 266 height 27
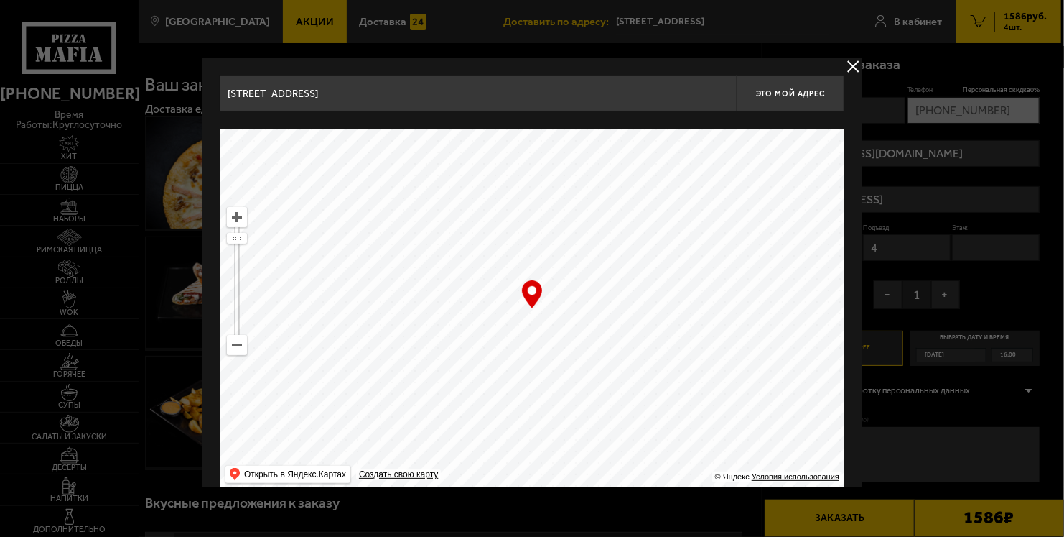
click at [429, 104] on input "Среднерогатская улица, 16к5, подъезд 4" at bounding box center [478, 93] width 517 height 36
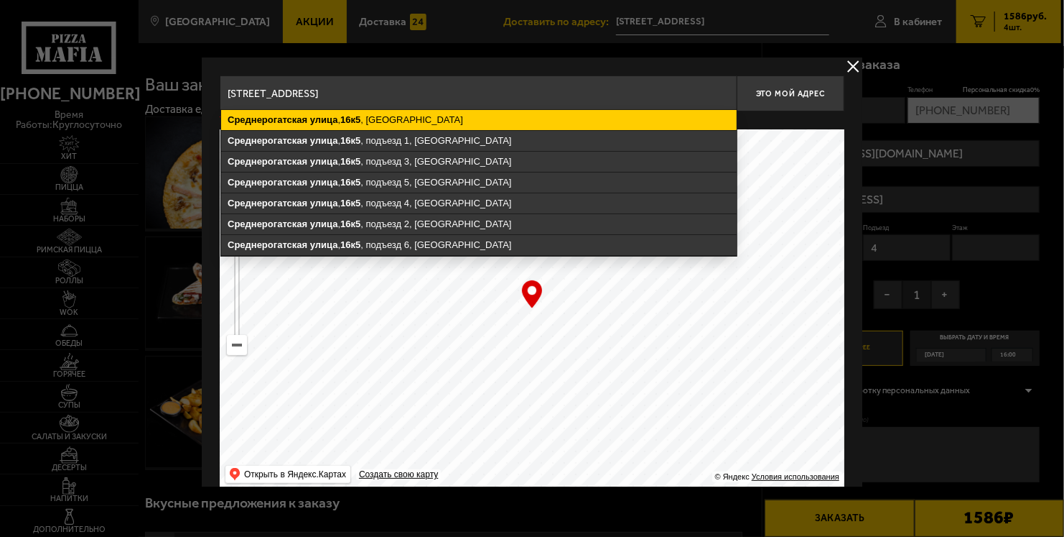
click at [414, 118] on ymaps "Среднерогатская улица , 16к5 , Санкт-Петербург" at bounding box center [479, 120] width 516 height 20
type input "Санкт-Петербург, Среднерогатская улица, 16к5"
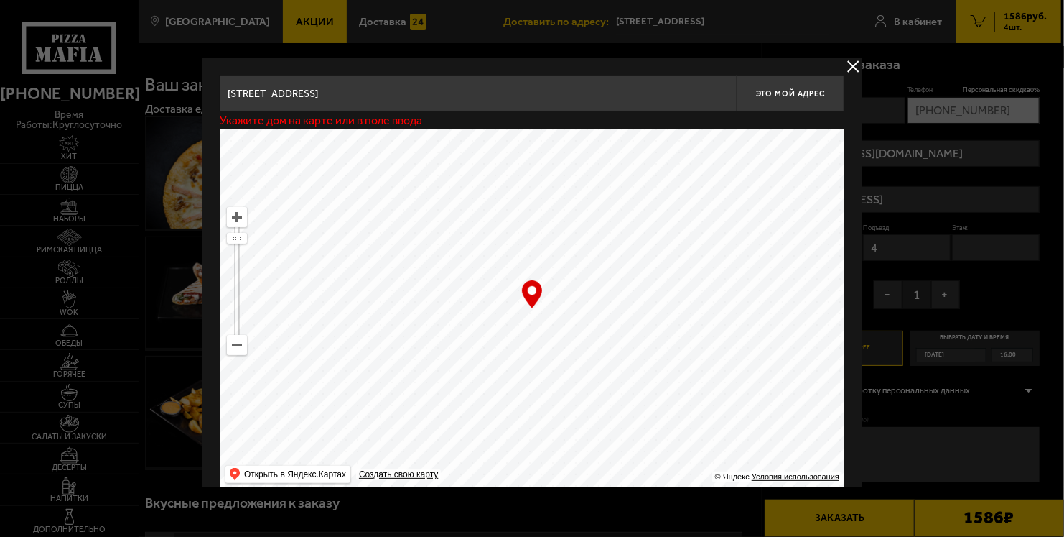
type input "Среднерогатская улица, 16к5"
click at [778, 83] on button "Это мой адрес" at bounding box center [791, 93] width 108 height 36
type input "Среднерогатская улица, 16к5"
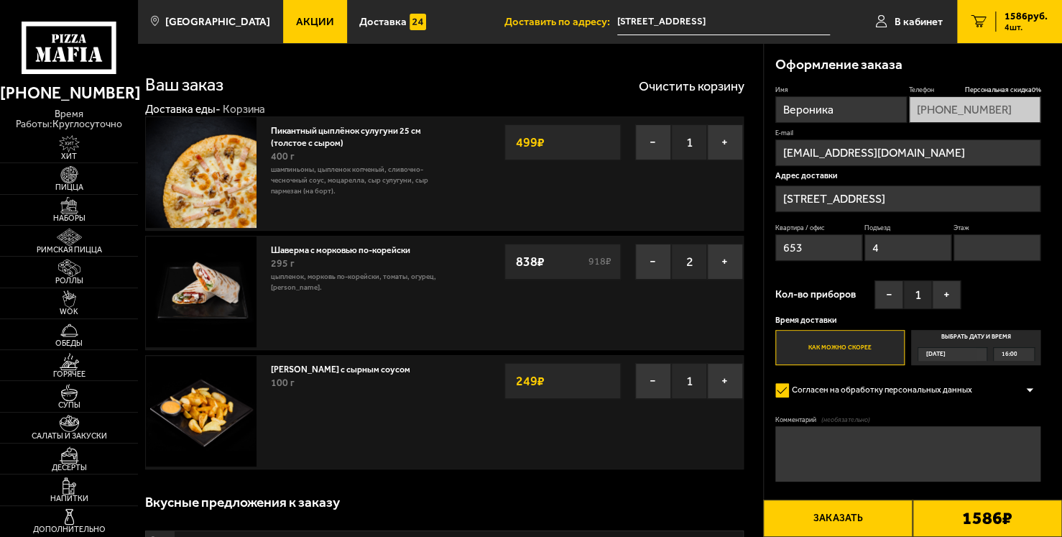
click at [1000, 243] on input "Этаж" at bounding box center [997, 247] width 88 height 27
type input "11"
click at [941, 288] on button "+" at bounding box center [946, 294] width 29 height 29
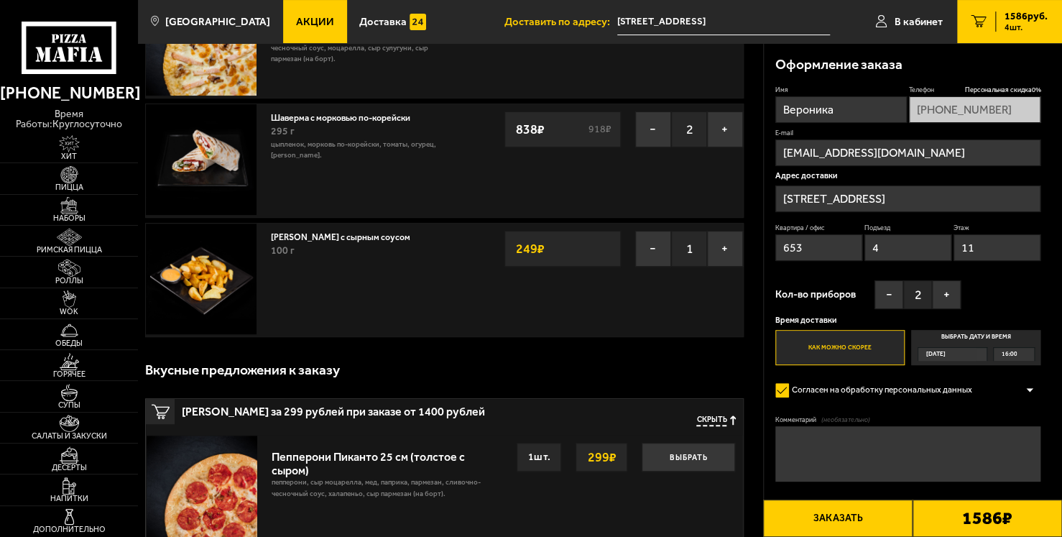
scroll to position [134, 0]
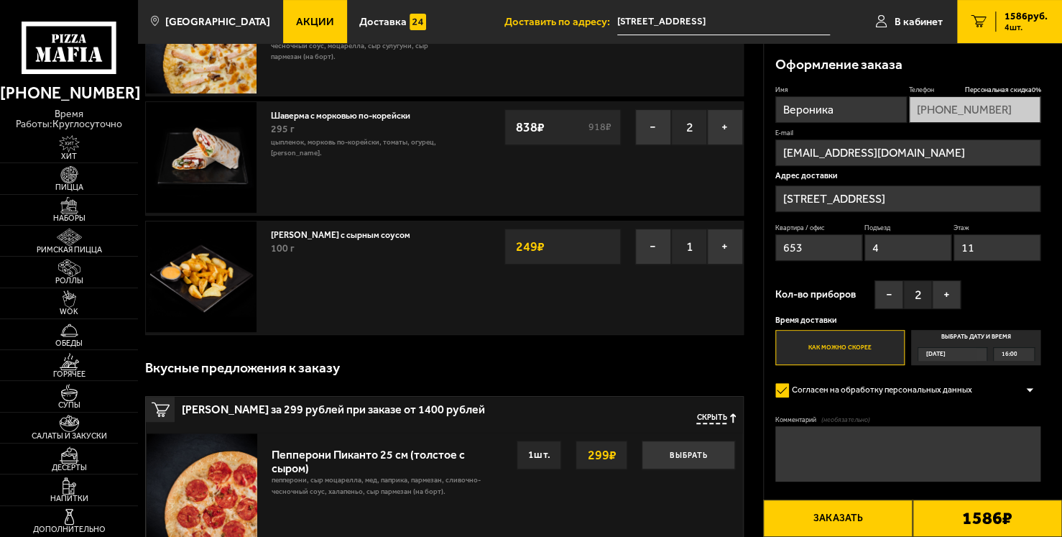
click at [868, 440] on textarea "Комментарий (необязательно)" at bounding box center [908, 453] width 266 height 55
click at [921, 437] on textarea "Если курьер на машине, пришлите, пожалуйста," at bounding box center [908, 453] width 266 height 55
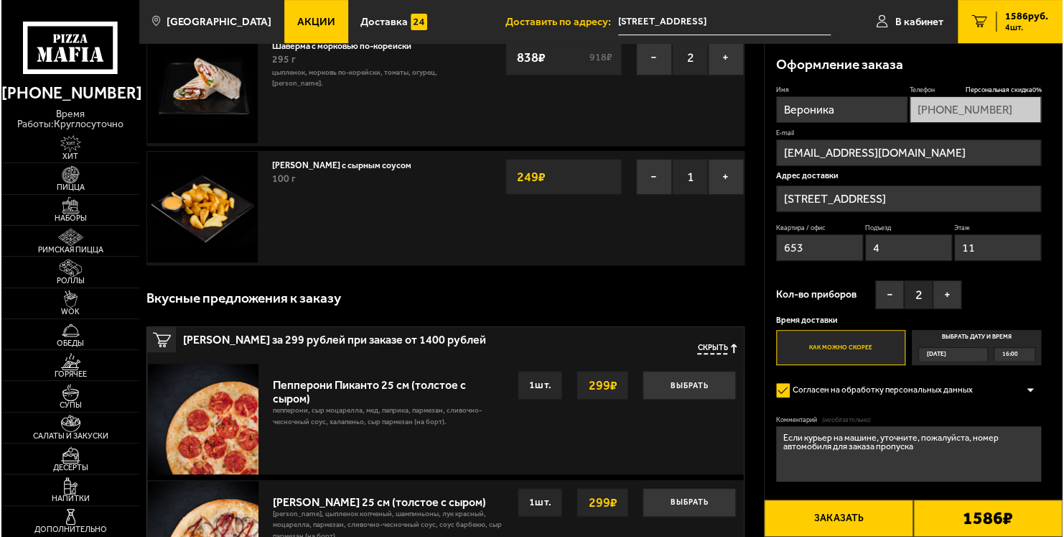
scroll to position [207, 0]
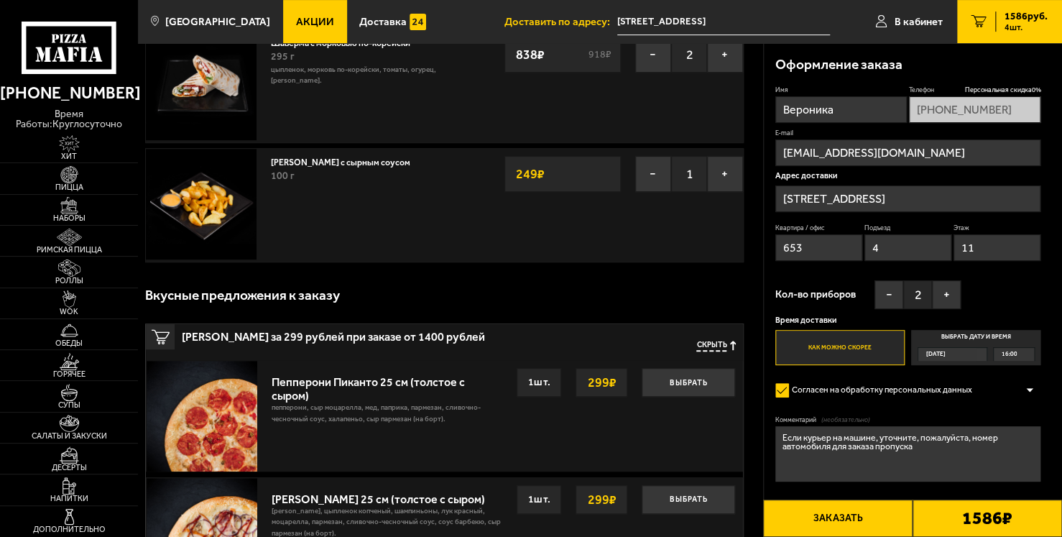
type textarea "Если курьер на машине, уточните, пожалуйста, номер автомобиля для заказа пропус…"
click at [851, 507] on button "Заказать" at bounding box center [837, 517] width 149 height 37
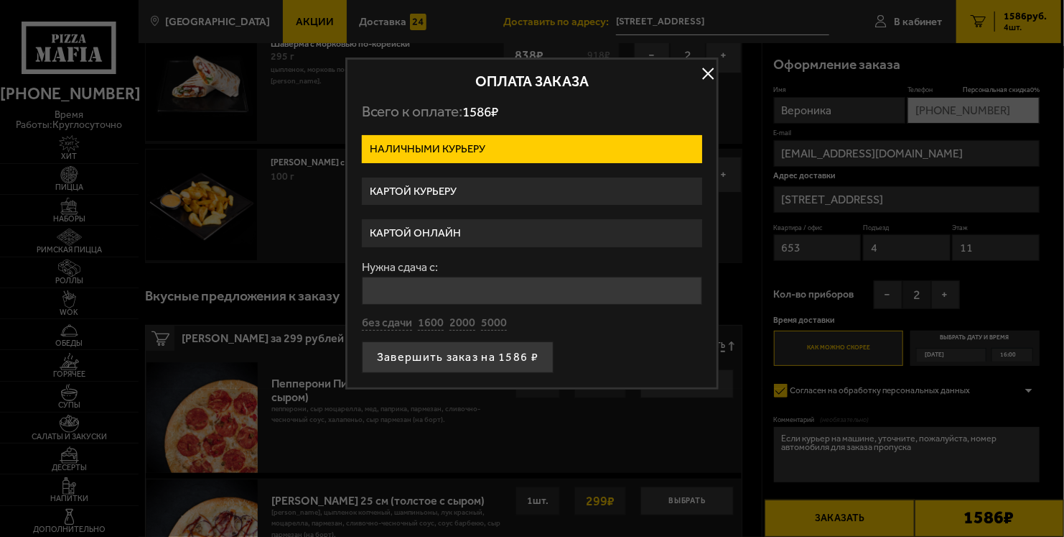
click at [590, 190] on label "Картой курьеру" at bounding box center [532, 191] width 340 height 28
click at [0, 0] on input "Картой курьеру" at bounding box center [0, 0] width 0 height 0
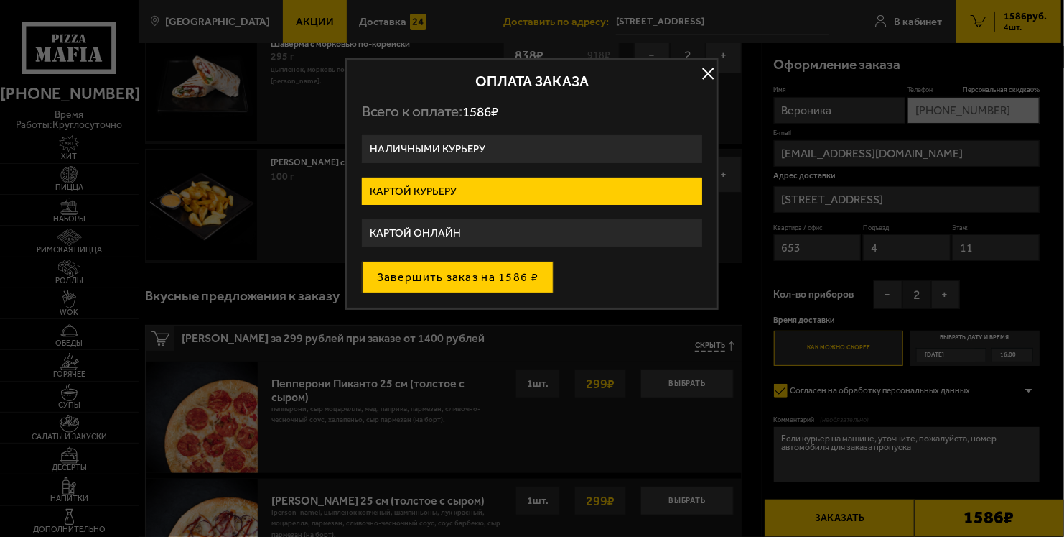
click at [506, 272] on button "Завершить заказ на 1586 ₽" at bounding box center [458, 277] width 192 height 32
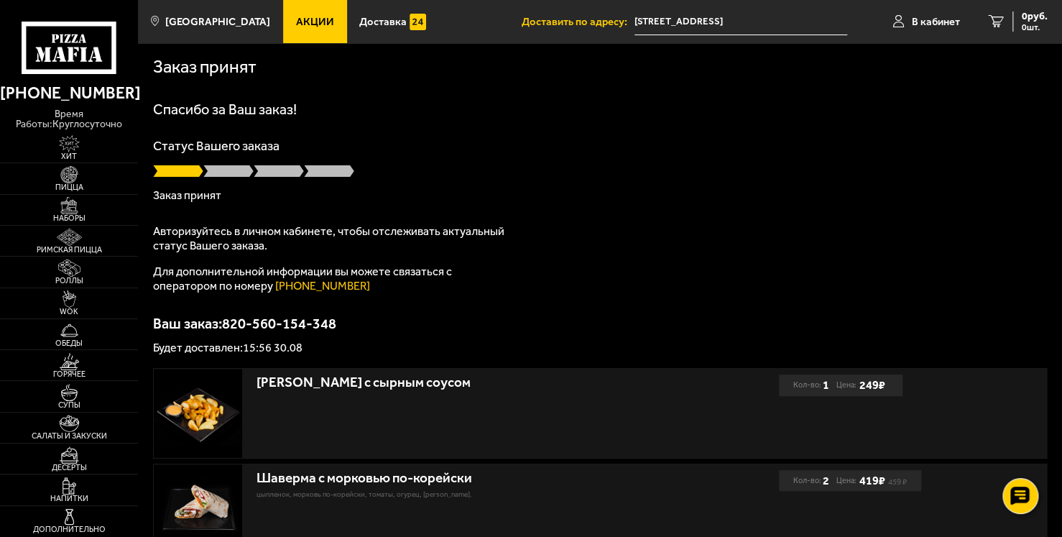
drag, startPoint x: 924, startPoint y: 16, endPoint x: 80, endPoint y: 56, distance: 844.9
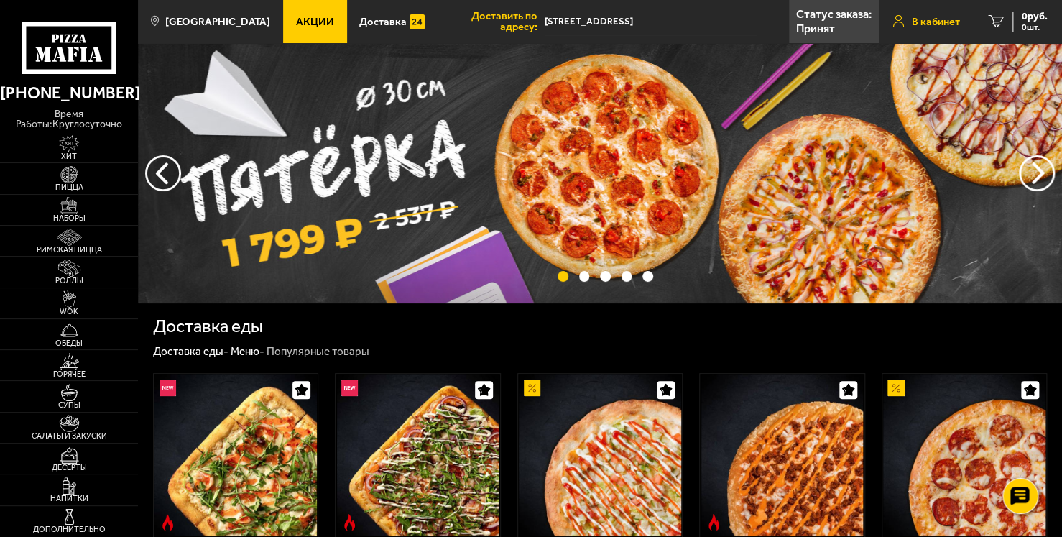
click at [919, 23] on span "В кабинет" at bounding box center [935, 22] width 48 height 11
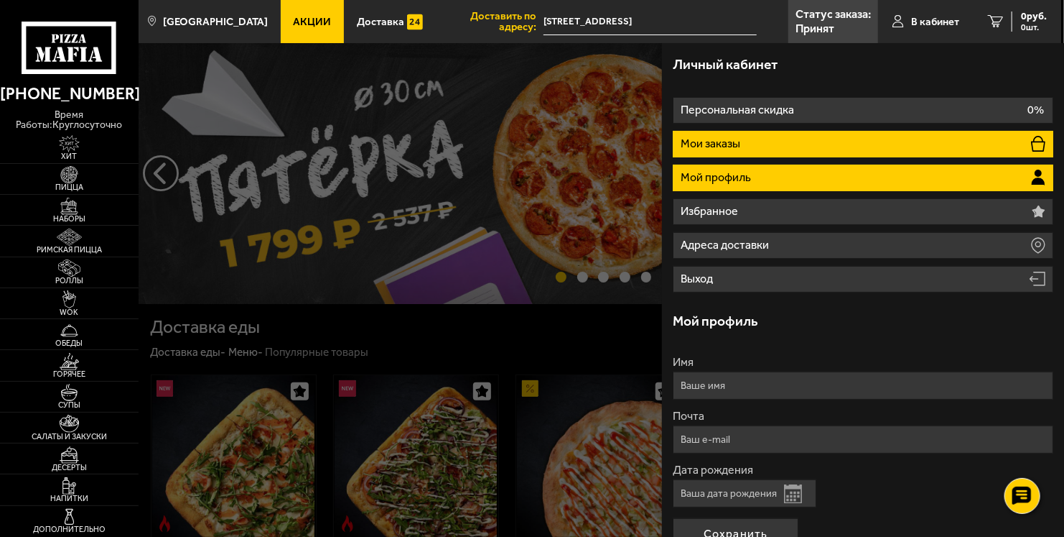
click at [731, 152] on li "Мои заказы" at bounding box center [863, 144] width 380 height 27
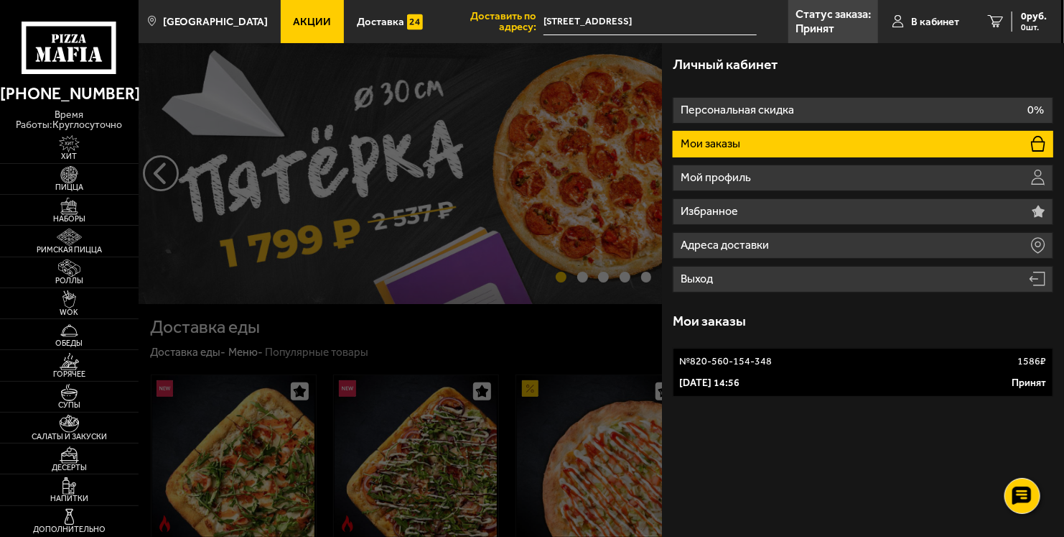
click at [792, 360] on div "№ 820-560-154-348 1586 ₽" at bounding box center [862, 361] width 367 height 14
